Goal: Task Accomplishment & Management: Manage account settings

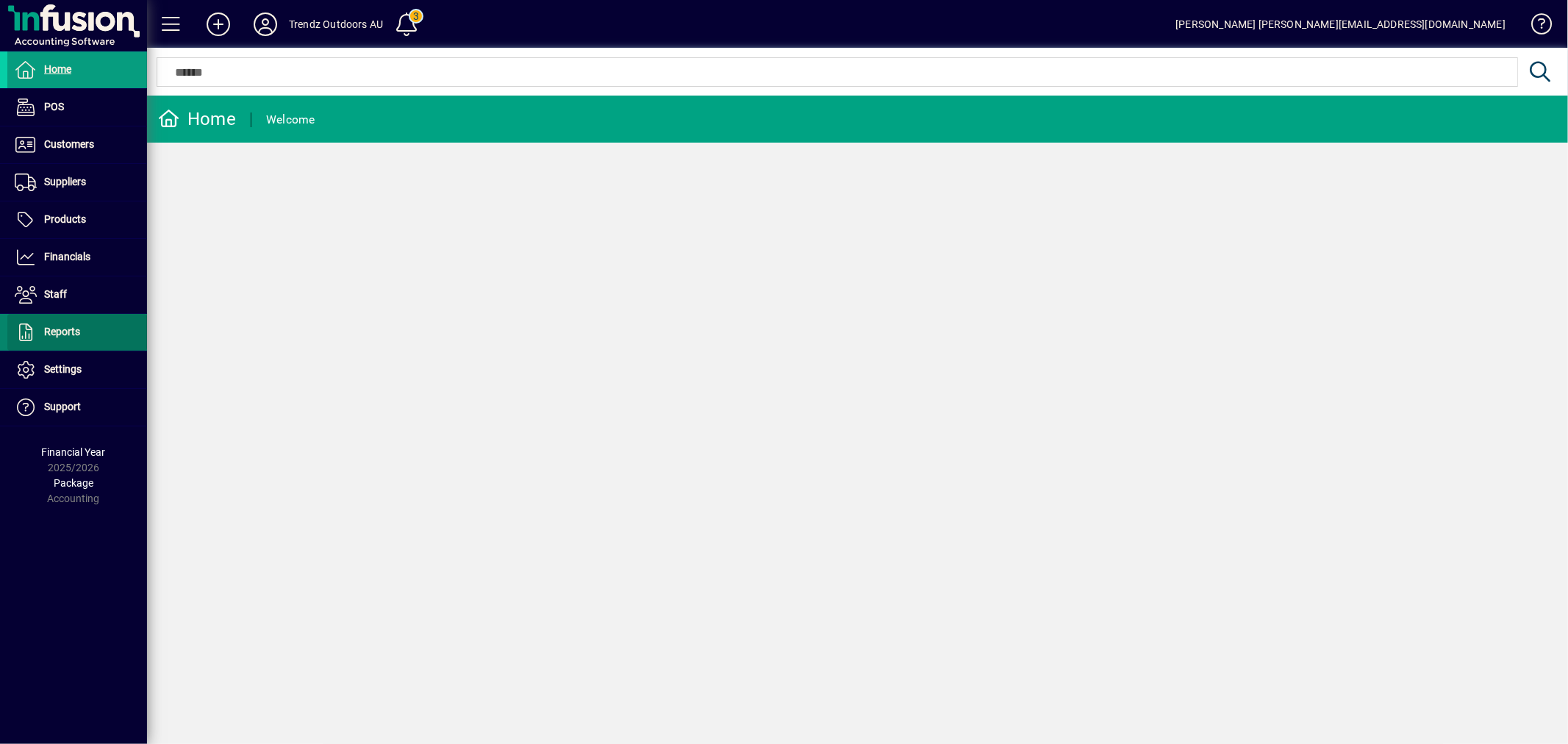
click at [72, 341] on span "Reports" at bounding box center [44, 332] width 73 height 17
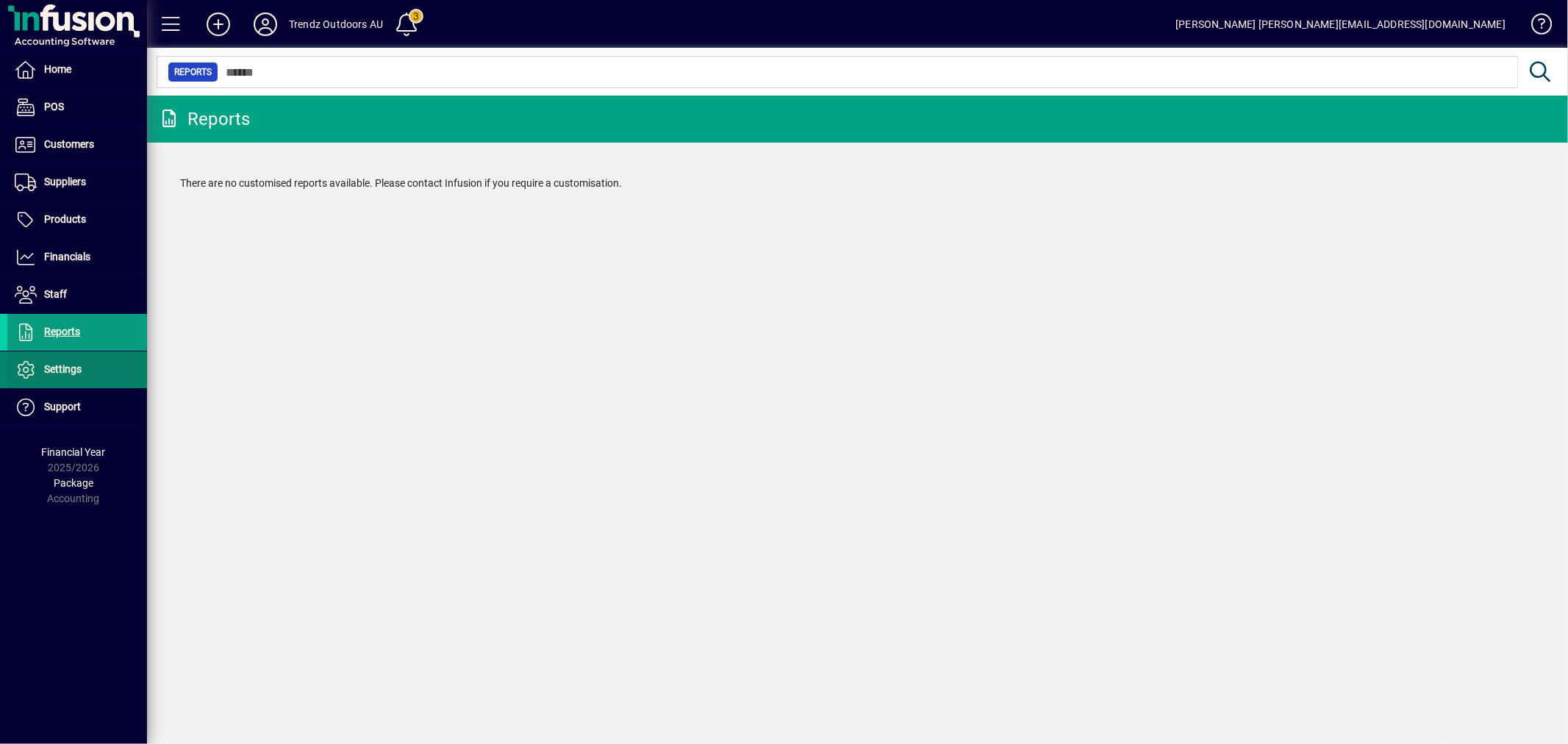
click at [69, 372] on span "Settings" at bounding box center [63, 369] width 38 height 12
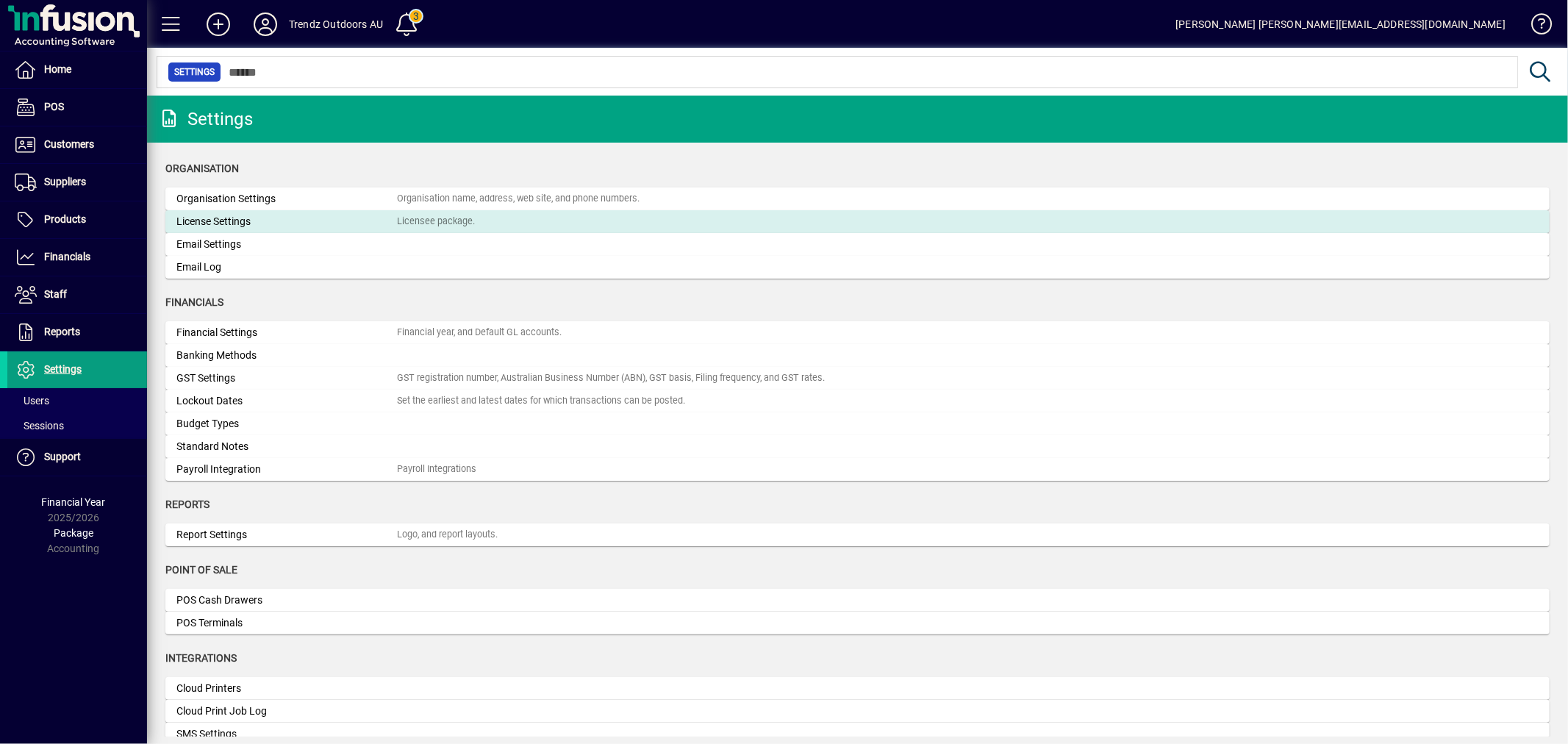
click at [217, 222] on div "License Settings" at bounding box center [287, 221] width 220 height 15
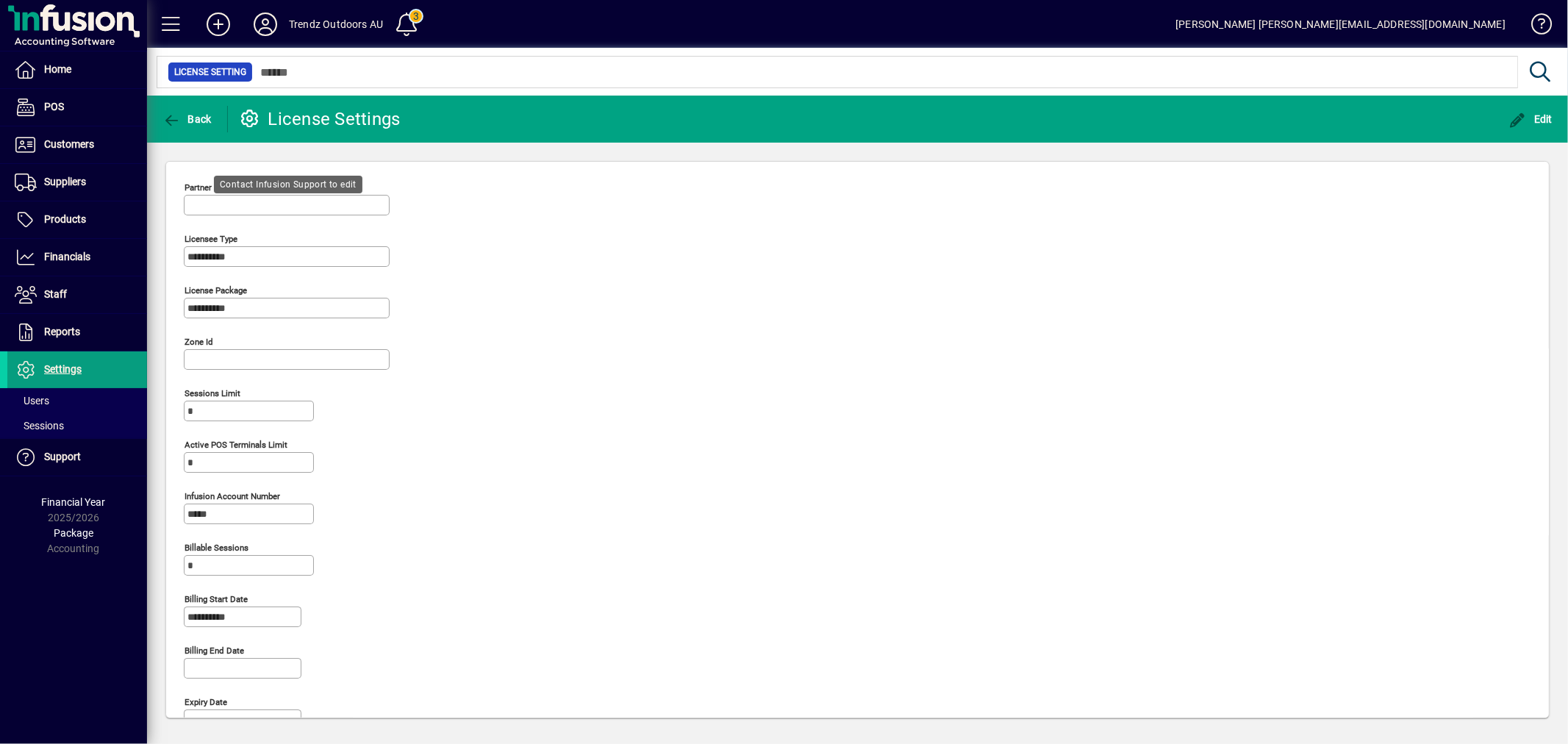
type input "**********"
click at [1512, 106] on span "button" at bounding box center [1530, 119] width 51 height 36
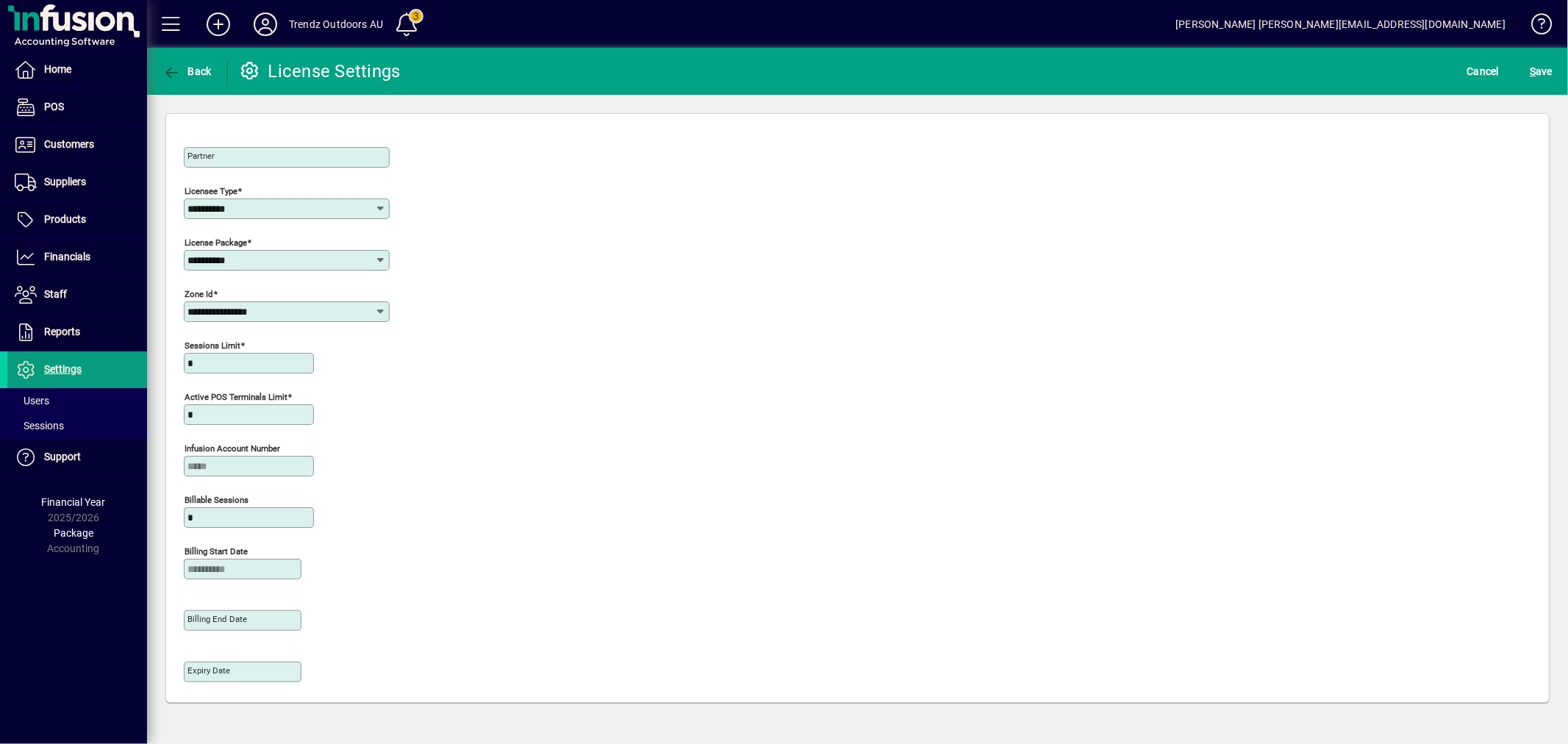
click at [194, 365] on input "*" at bounding box center [250, 363] width 126 height 12
type input "*"
click at [1544, 66] on span "S ave" at bounding box center [1542, 72] width 23 height 23
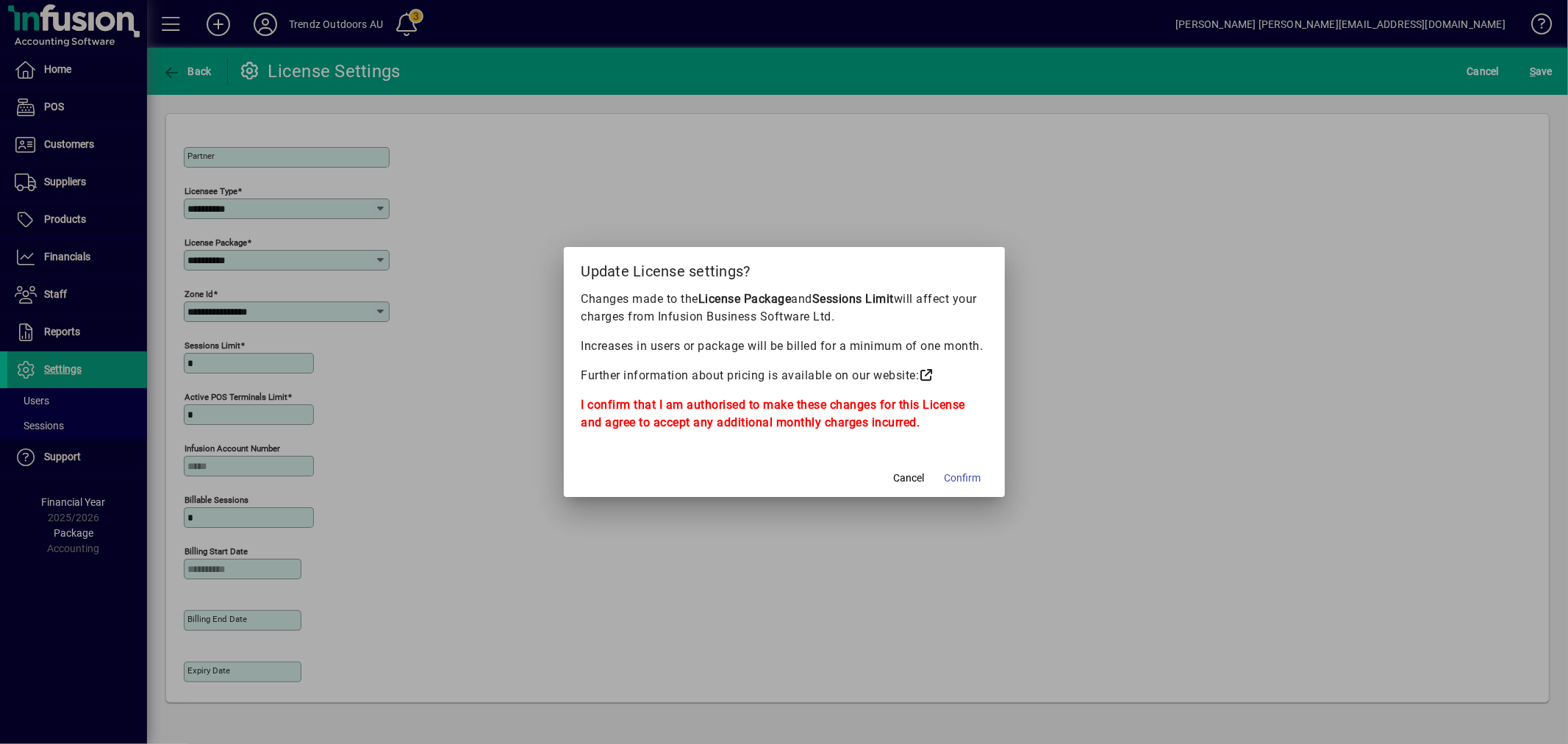
click at [932, 373] on icon at bounding box center [926, 375] width 15 height 12
click at [948, 474] on span "Confirm" at bounding box center [963, 478] width 37 height 15
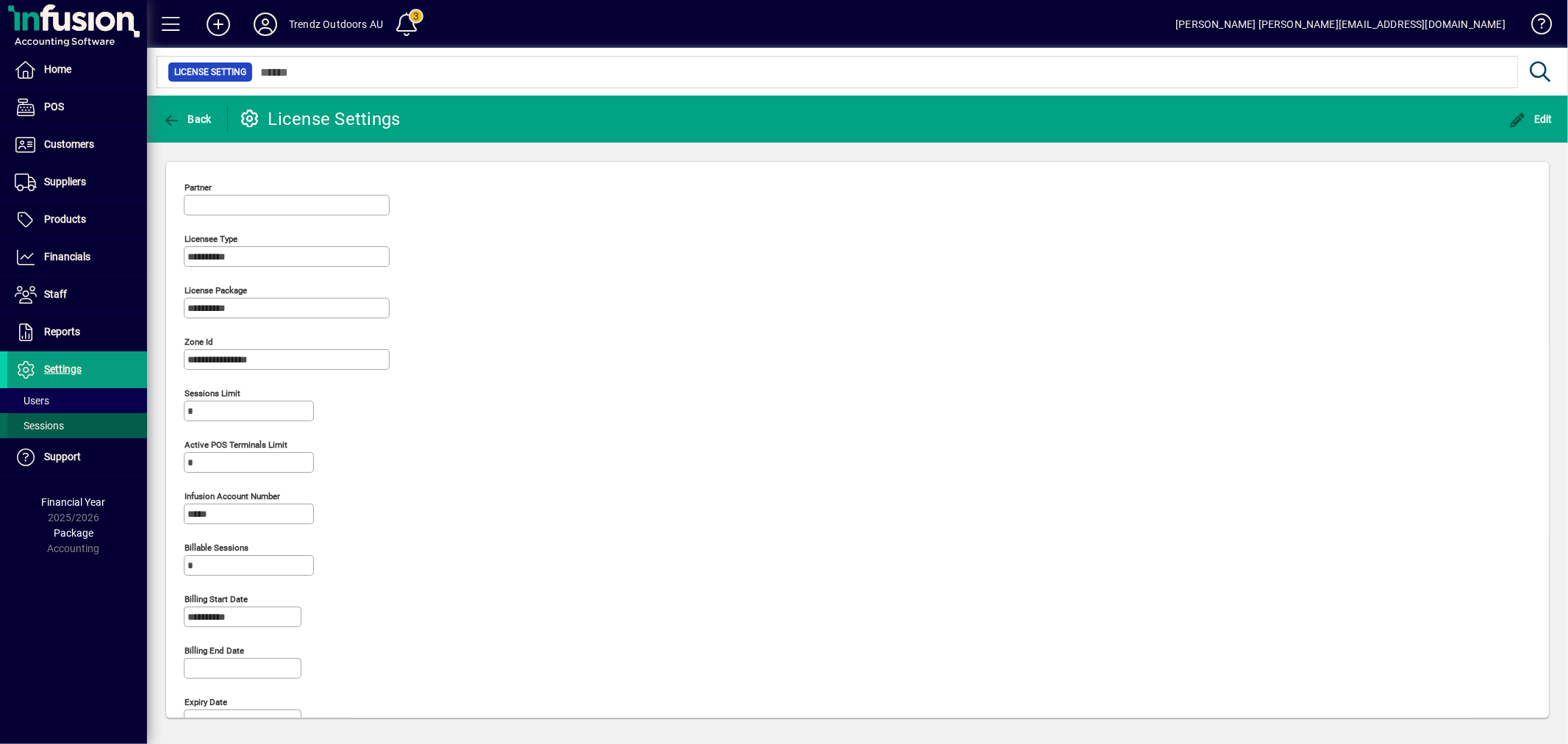
click at [46, 419] on span "Sessions" at bounding box center [39, 425] width 49 height 12
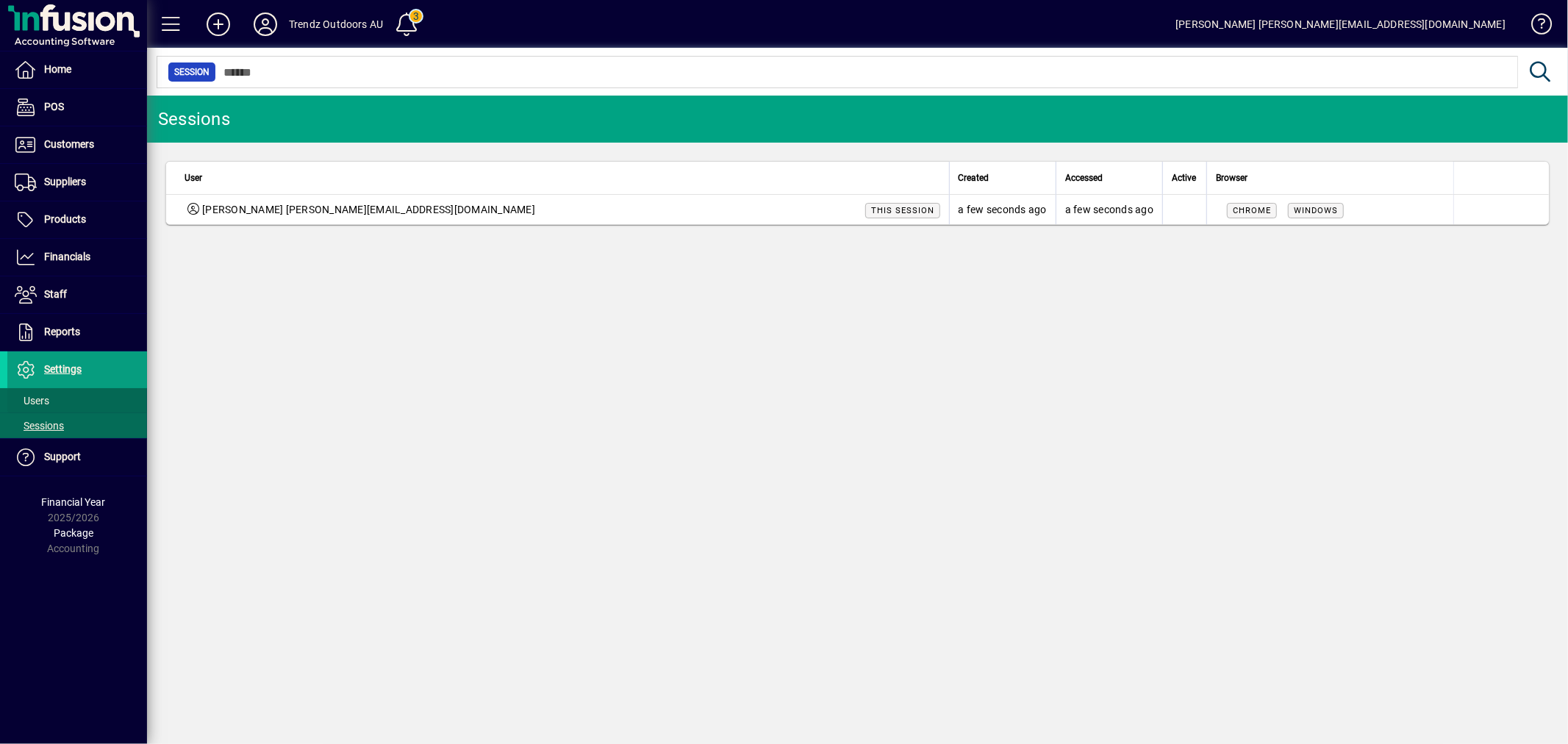
click at [57, 402] on span at bounding box center [77, 400] width 139 height 36
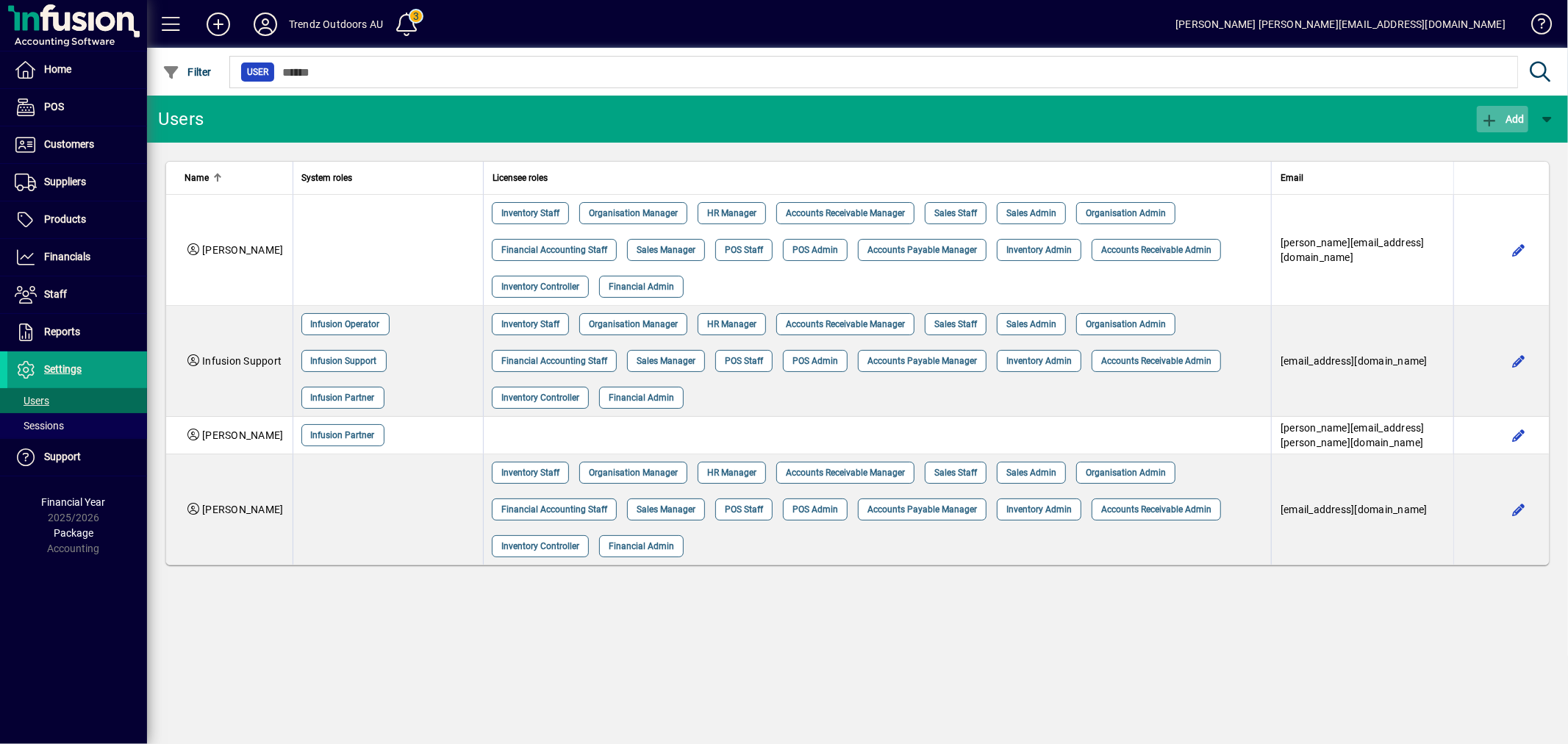
click at [1509, 115] on span "Add" at bounding box center [1503, 119] width 44 height 12
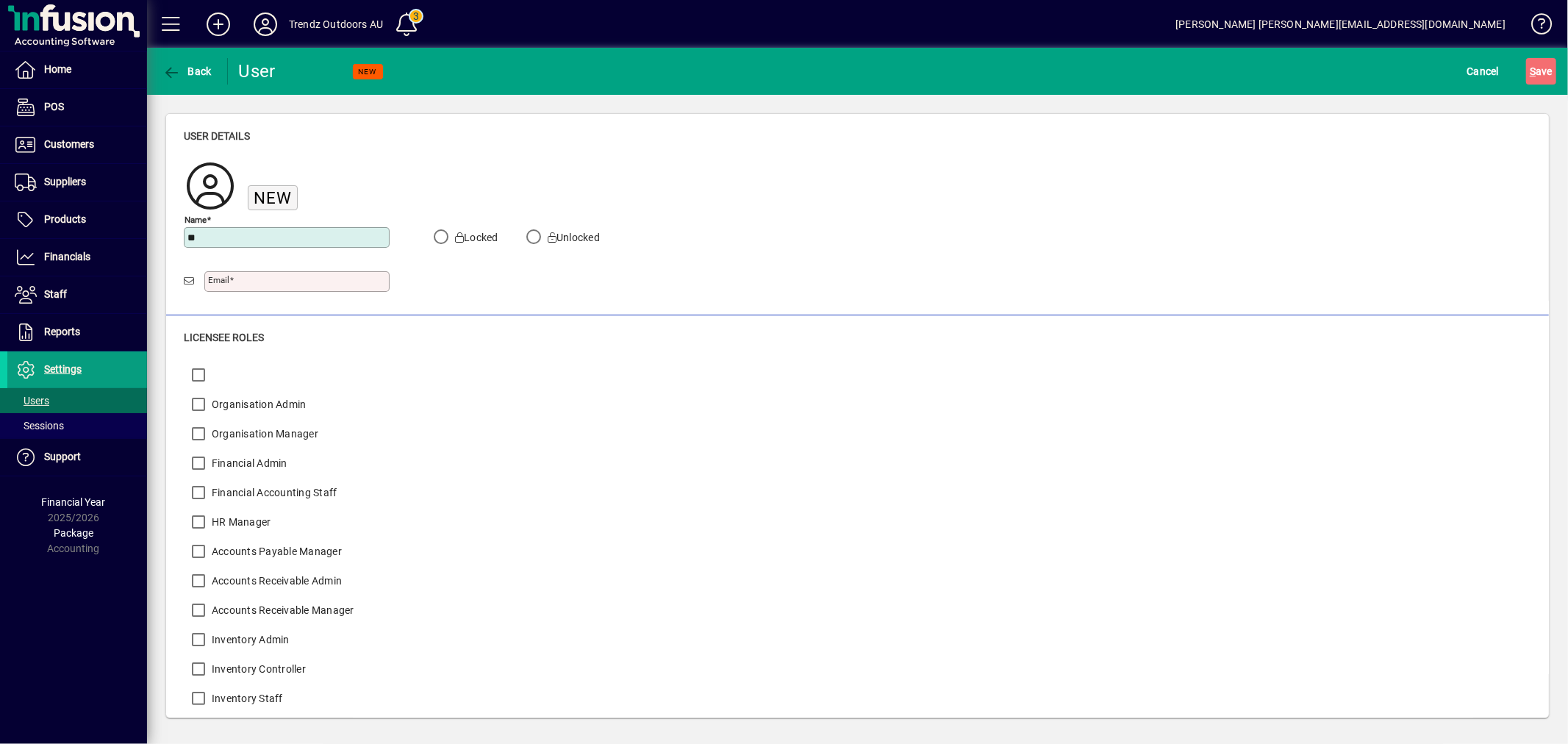
type input "*"
type input "**********"
click at [229, 283] on label "Email" at bounding box center [220, 279] width 26 height 12
click at [229, 283] on input "Email" at bounding box center [298, 281] width 181 height 12
type input "**********"
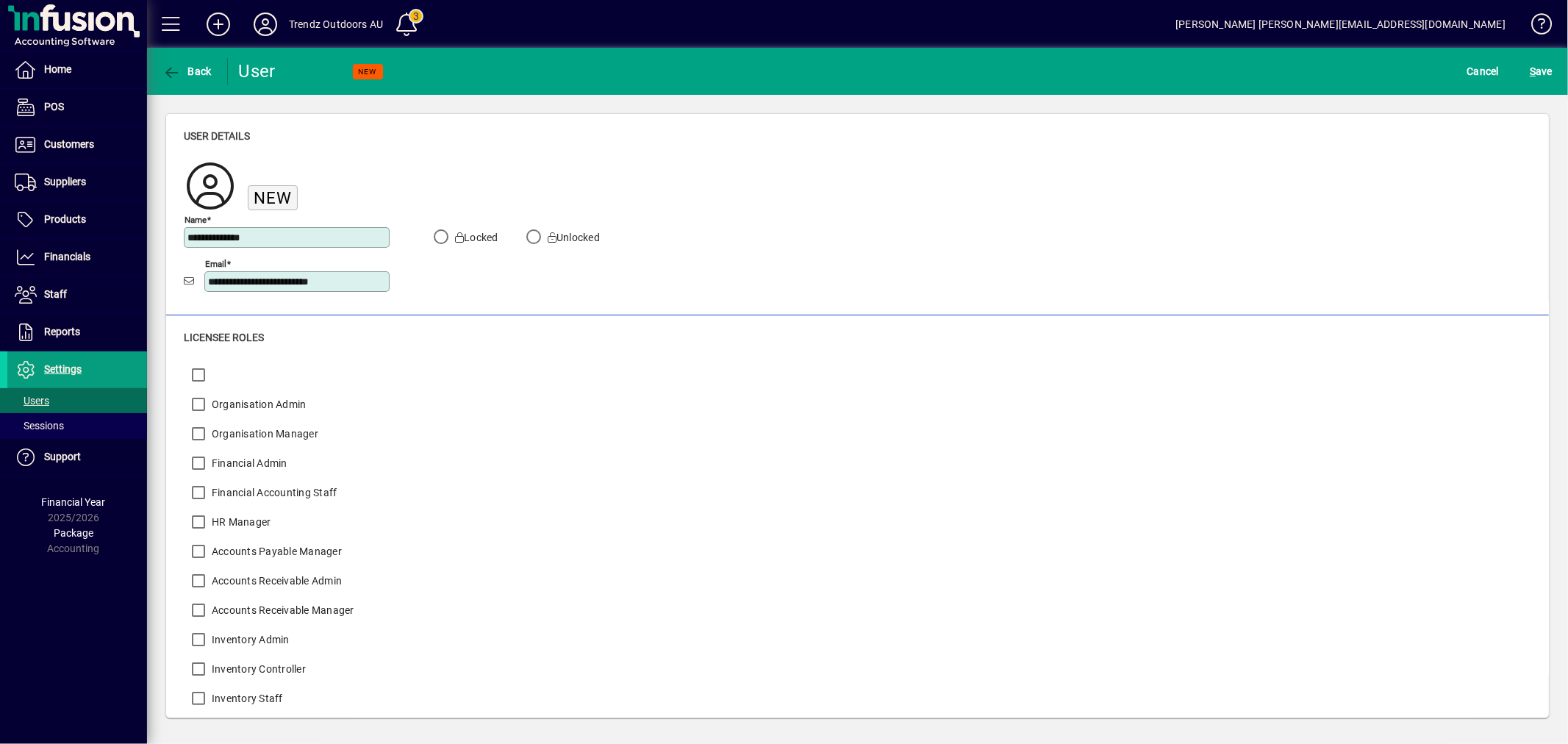
scroll to position [272, 0]
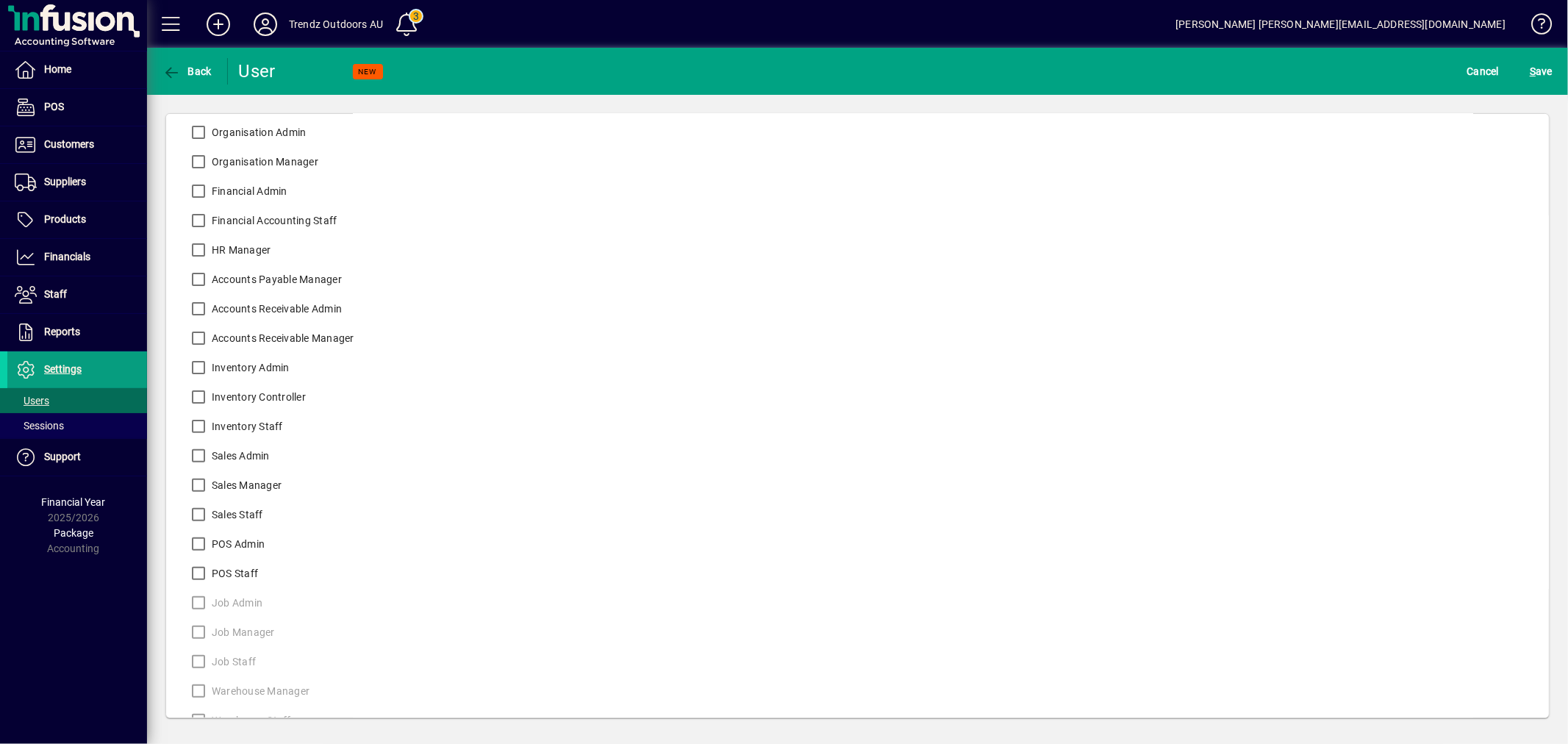
click at [257, 459] on label "Sales Admin" at bounding box center [239, 455] width 61 height 14
click at [258, 494] on div "Sales Manager" at bounding box center [232, 485] width 98 height 29
click at [260, 480] on label "Sales Manager" at bounding box center [245, 484] width 73 height 14
click at [247, 510] on label "Sales Staff" at bounding box center [236, 514] width 54 height 14
click at [1533, 78] on span "S ave" at bounding box center [1542, 72] width 23 height 23
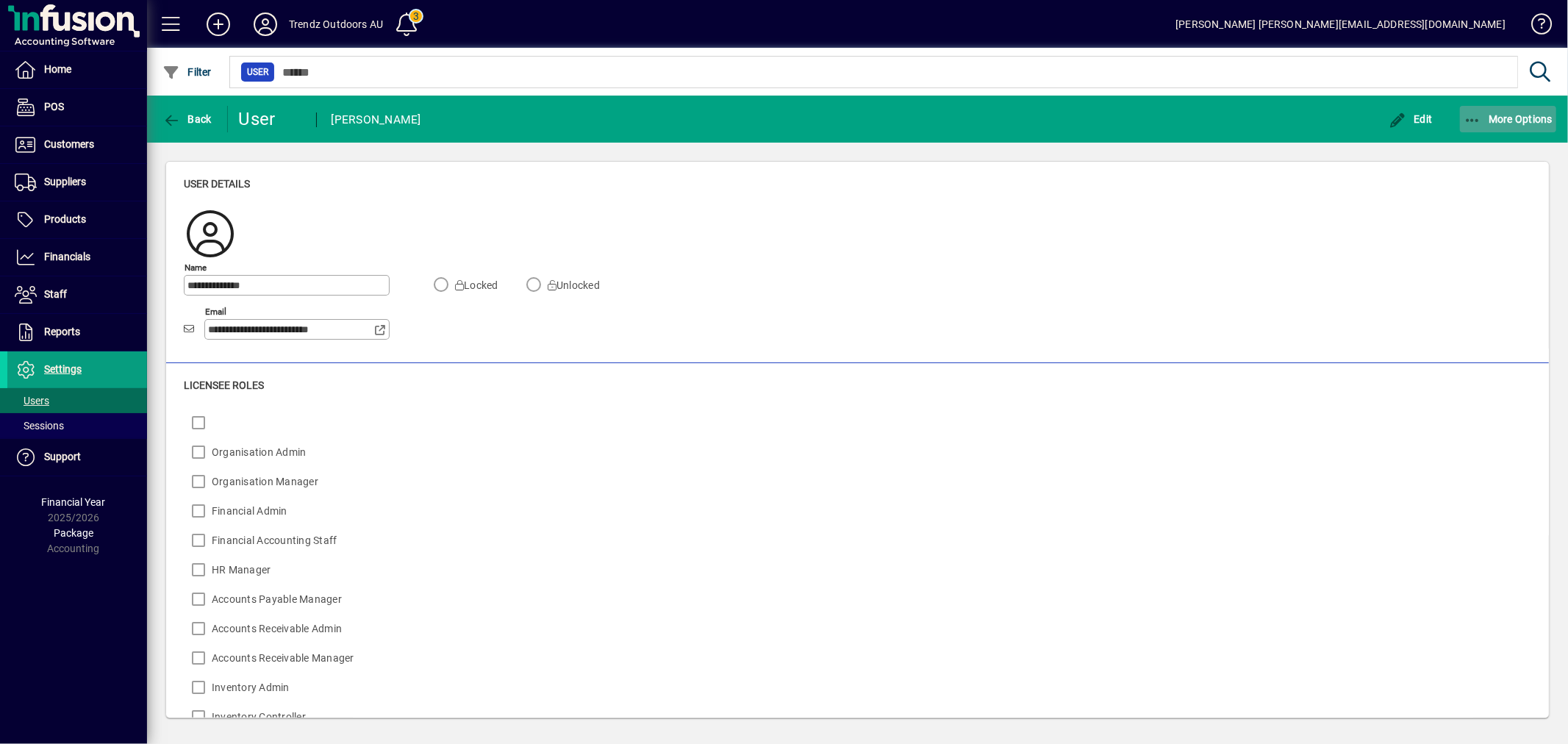
click at [1487, 129] on span "button" at bounding box center [1508, 119] width 97 height 36
click at [1419, 109] on div at bounding box center [784, 372] width 1568 height 744
click at [1419, 109] on span "button" at bounding box center [1410, 119] width 51 height 36
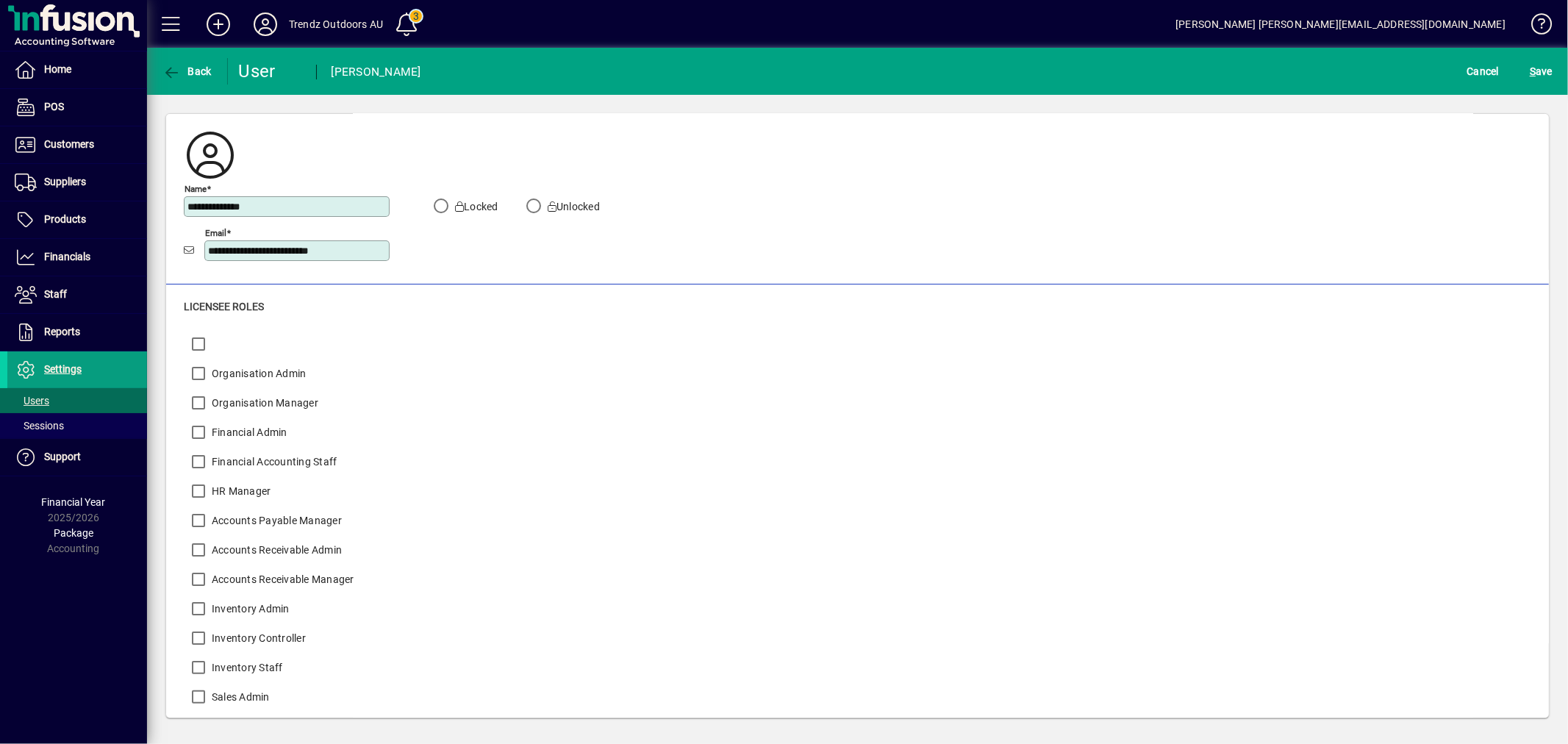
scroll to position [0, 0]
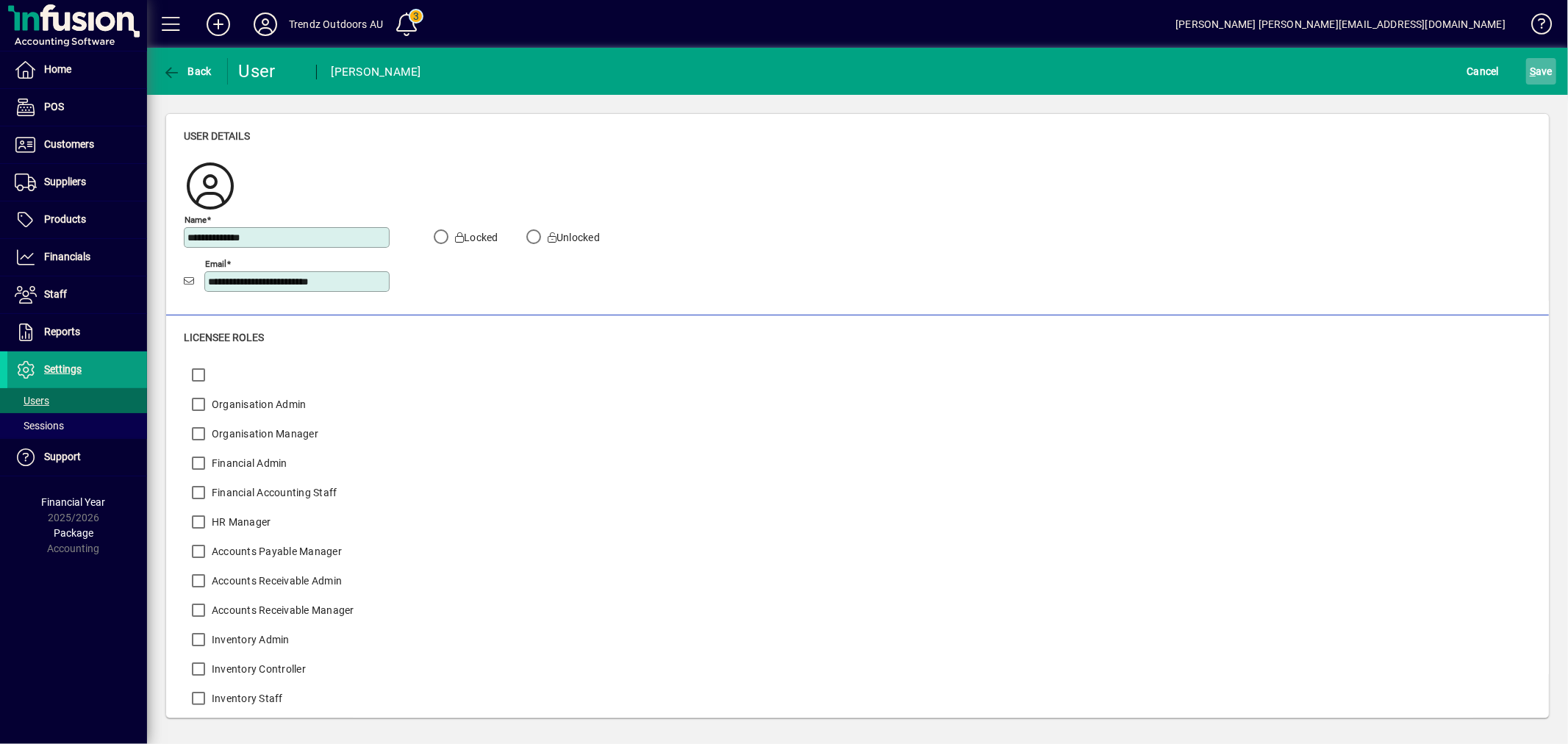
click at [1531, 66] on span "S" at bounding box center [1533, 72] width 6 height 12
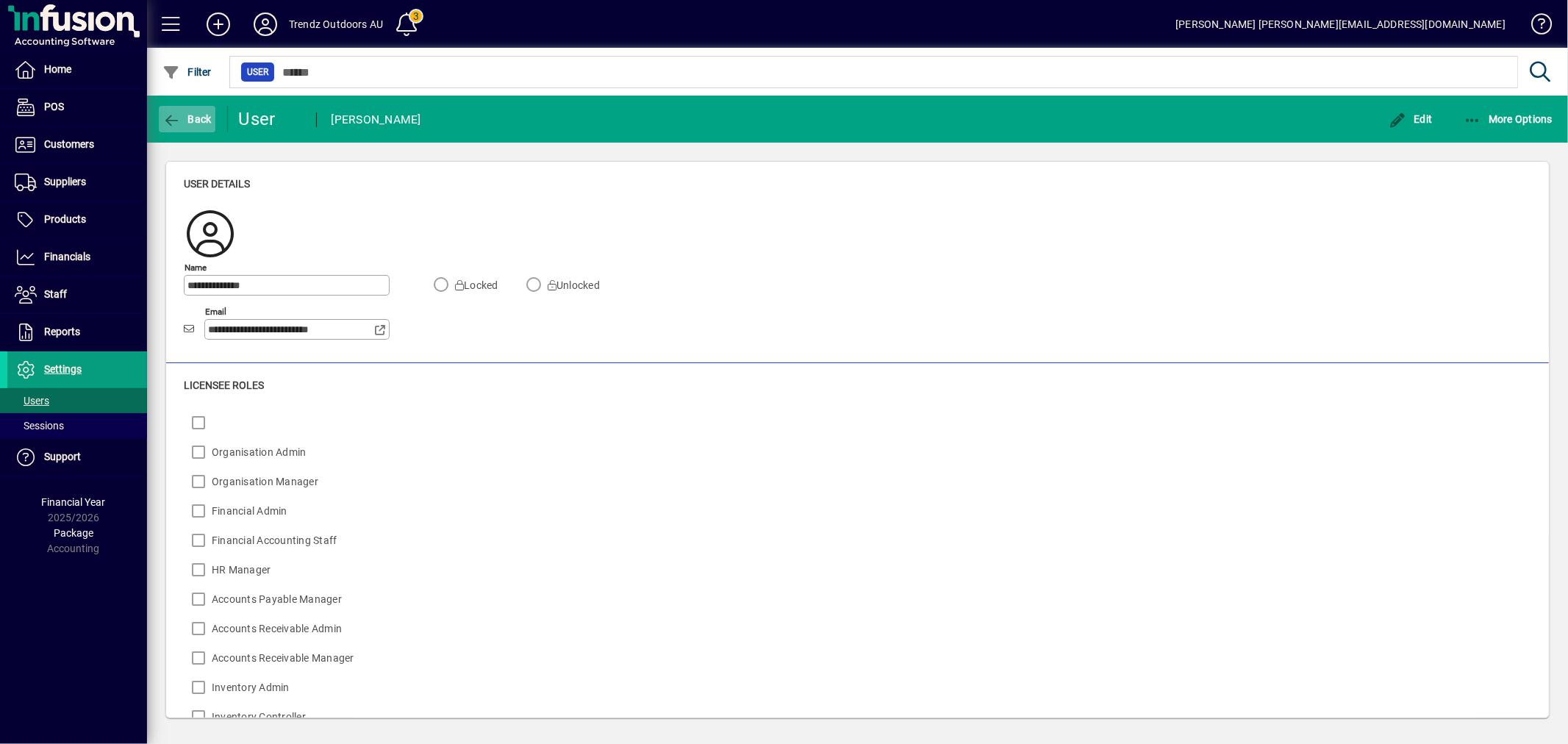
click at [196, 121] on span "Back" at bounding box center [187, 119] width 49 height 12
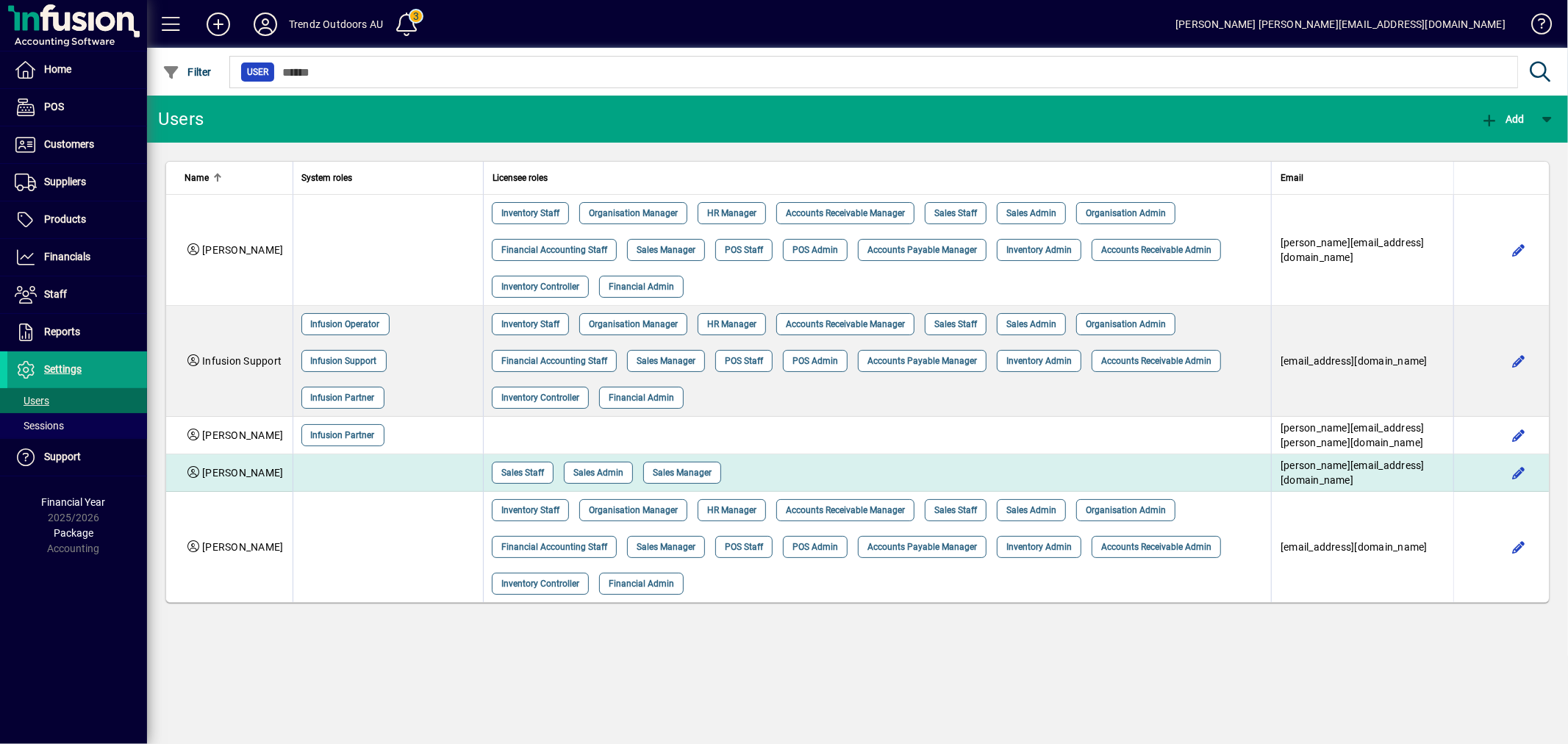
click at [394, 467] on td at bounding box center [388, 472] width 190 height 38
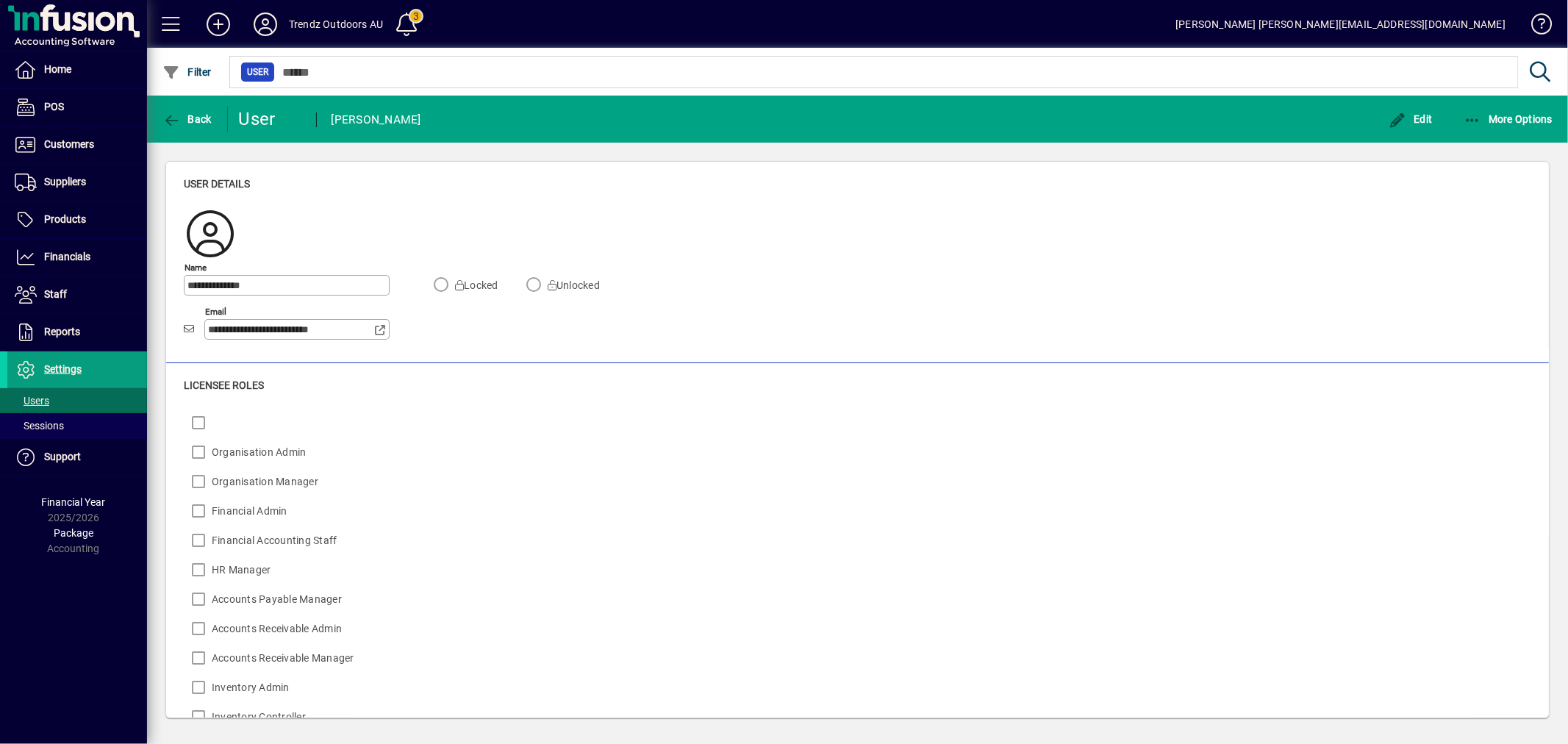
click at [183, 328] on div "**********" at bounding box center [857, 262] width 1382 height 201
click at [1487, 129] on span "button" at bounding box center [1508, 119] width 97 height 36
click at [871, 257] on div at bounding box center [784, 372] width 1568 height 744
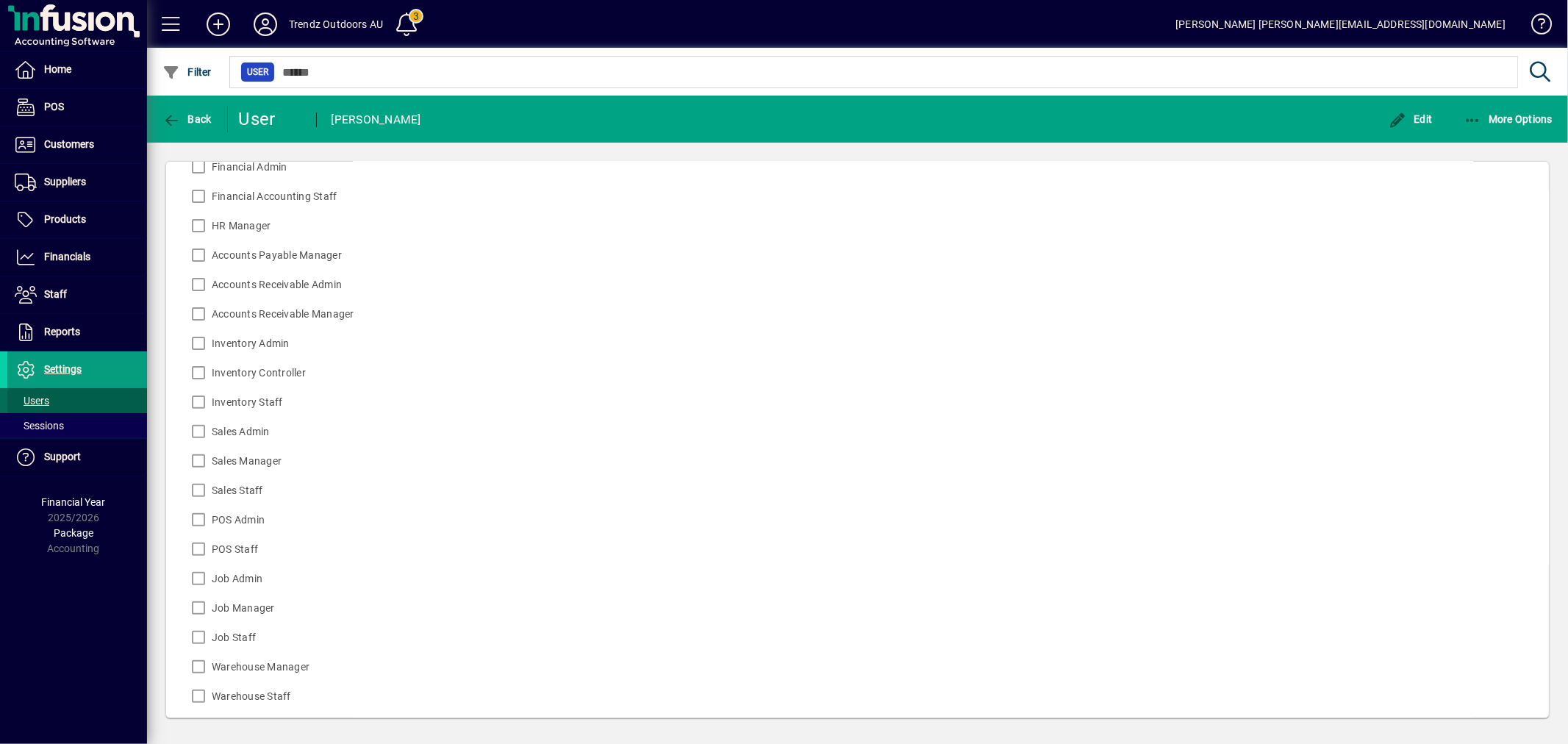
click at [55, 400] on span at bounding box center [77, 400] width 139 height 36
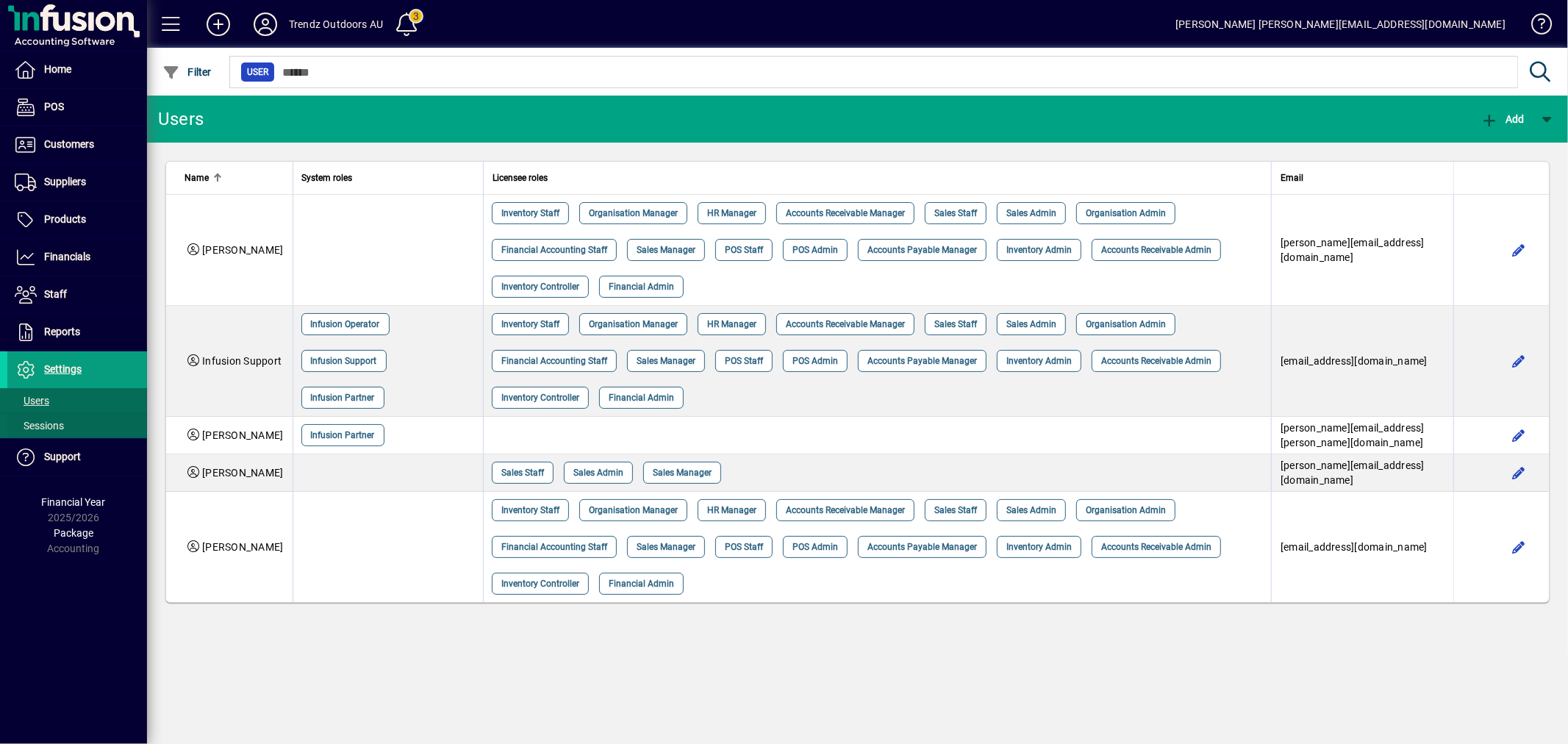
click at [78, 424] on span at bounding box center [77, 425] width 139 height 36
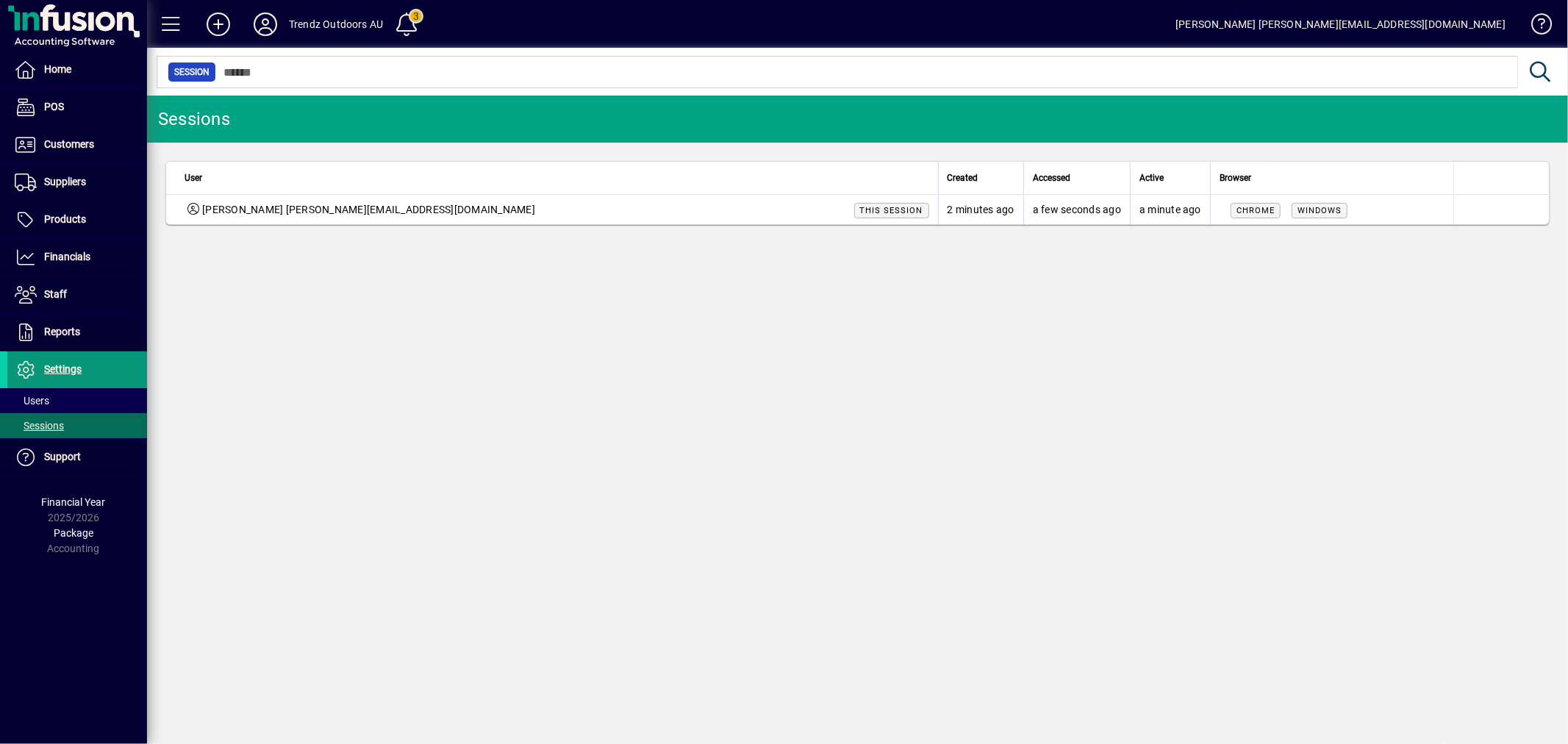
click at [61, 363] on span "Settings" at bounding box center [63, 369] width 38 height 12
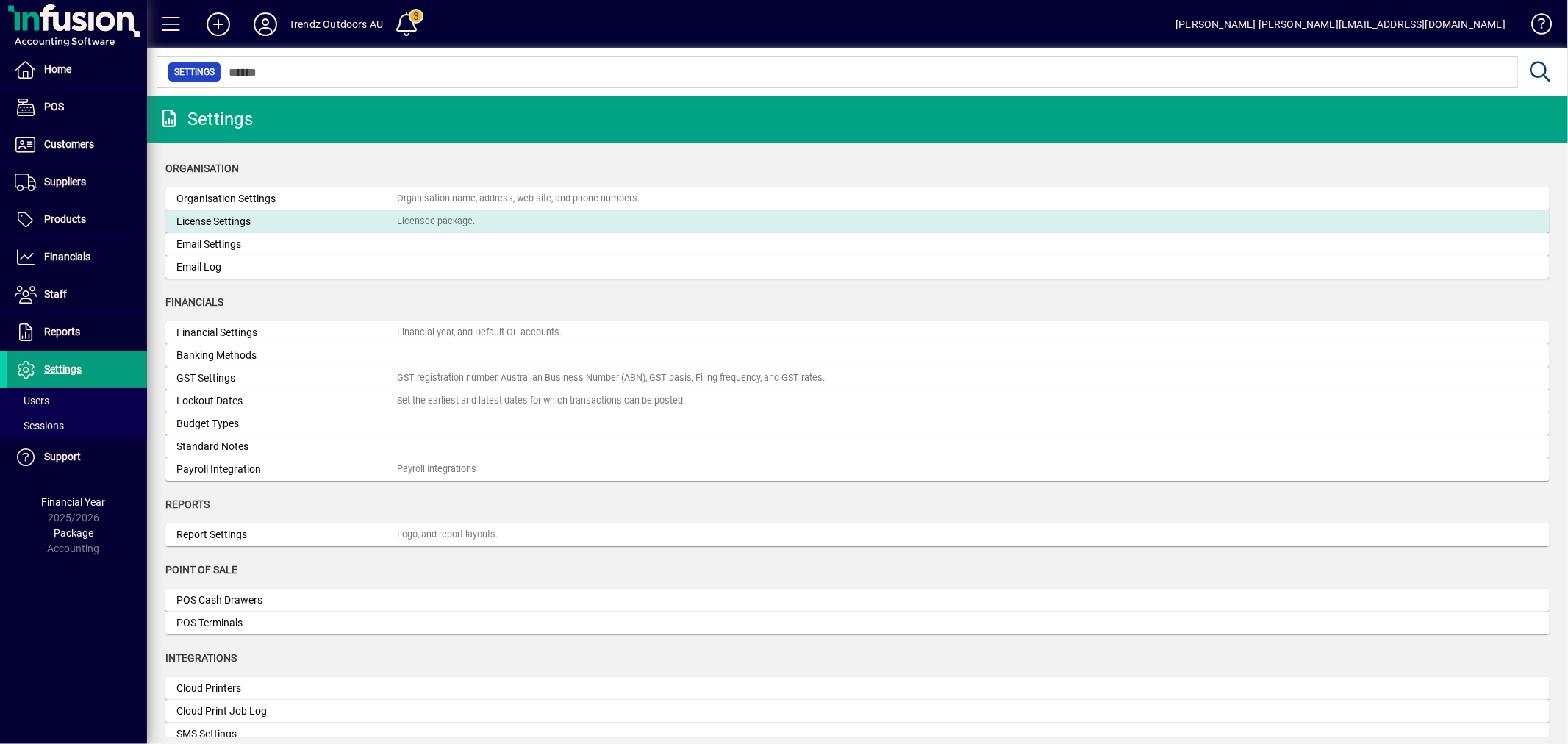
click at [234, 220] on div "License Settings" at bounding box center [287, 221] width 220 height 15
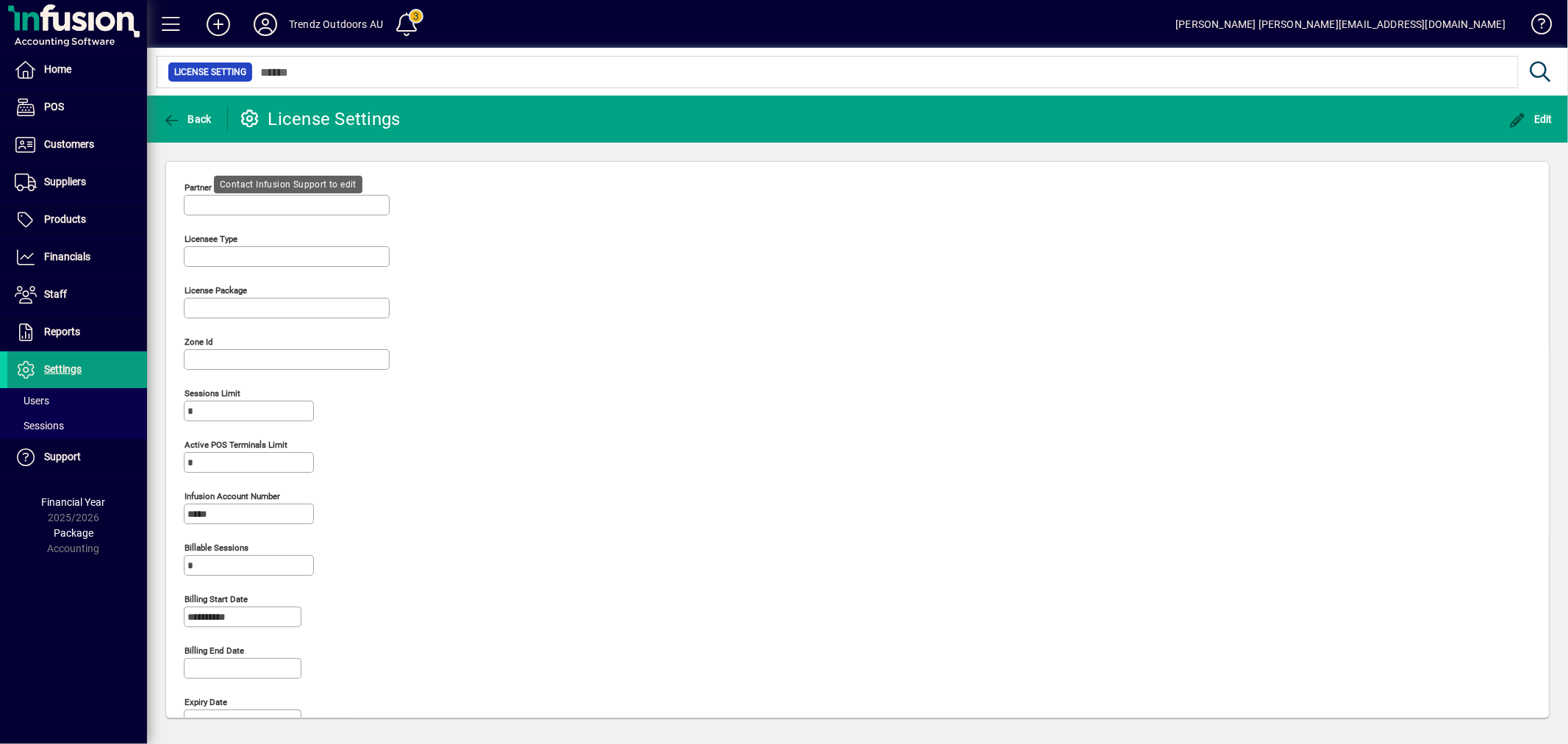
type input "**********"
click at [1532, 119] on span "Edit" at bounding box center [1531, 119] width 44 height 12
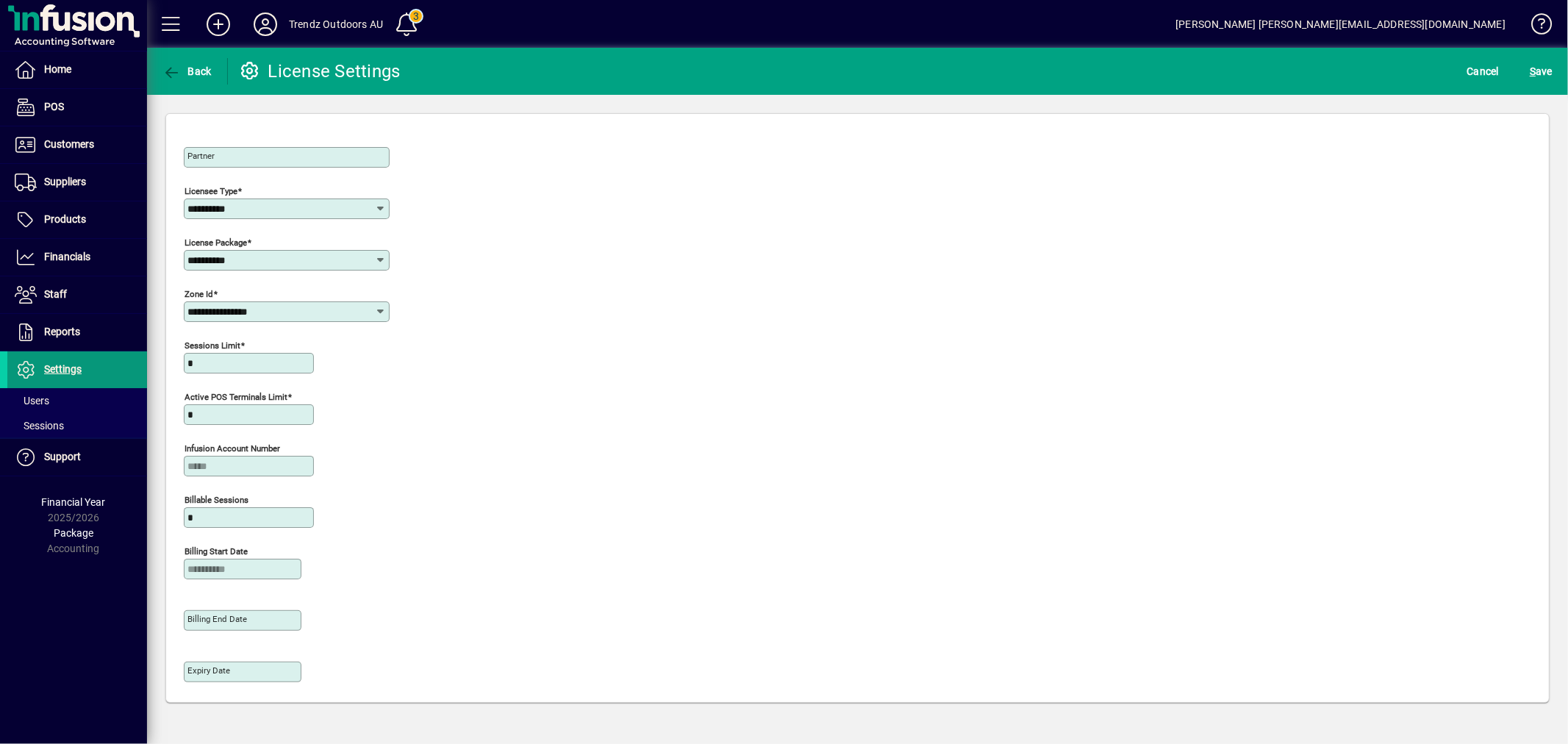
drag, startPoint x: 183, startPoint y: 362, endPoint x: 137, endPoint y: 358, distance: 46.2
click at [138, 358] on mat-drawer-container "**********" at bounding box center [784, 372] width 1568 height 744
type input "*"
click at [1544, 74] on span "S ave" at bounding box center [1542, 72] width 23 height 23
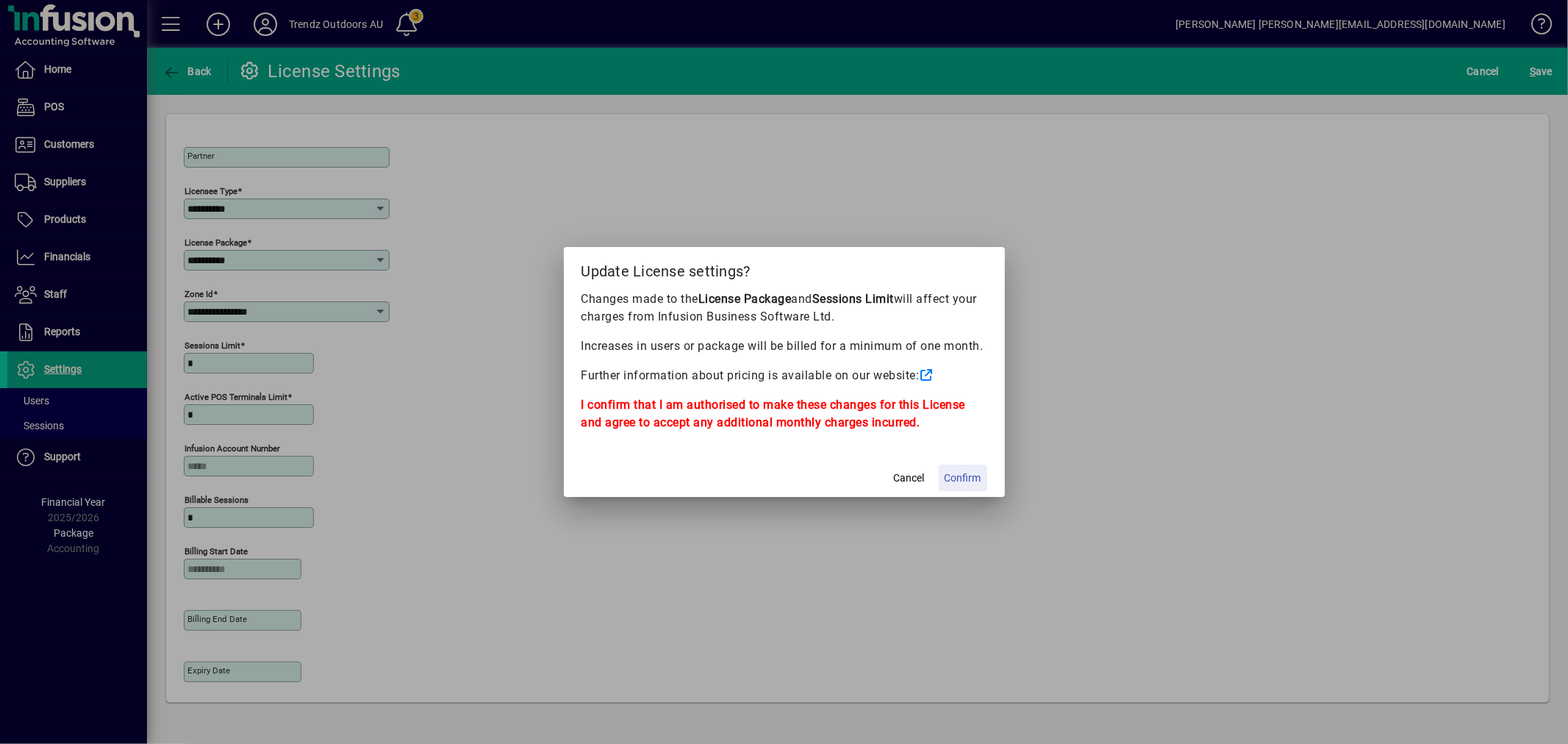
click at [964, 468] on span at bounding box center [963, 477] width 48 height 36
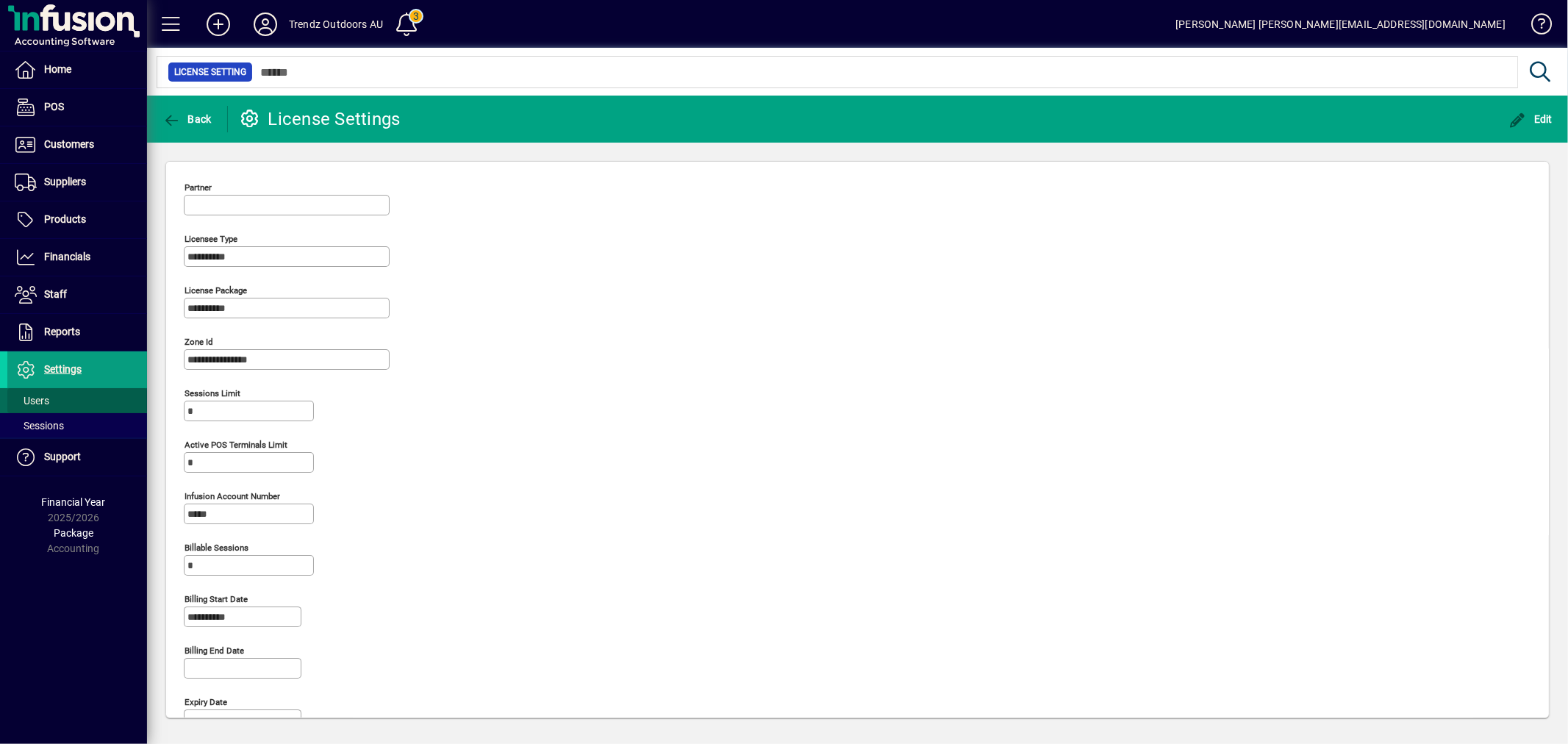
click at [57, 402] on span at bounding box center [77, 400] width 139 height 36
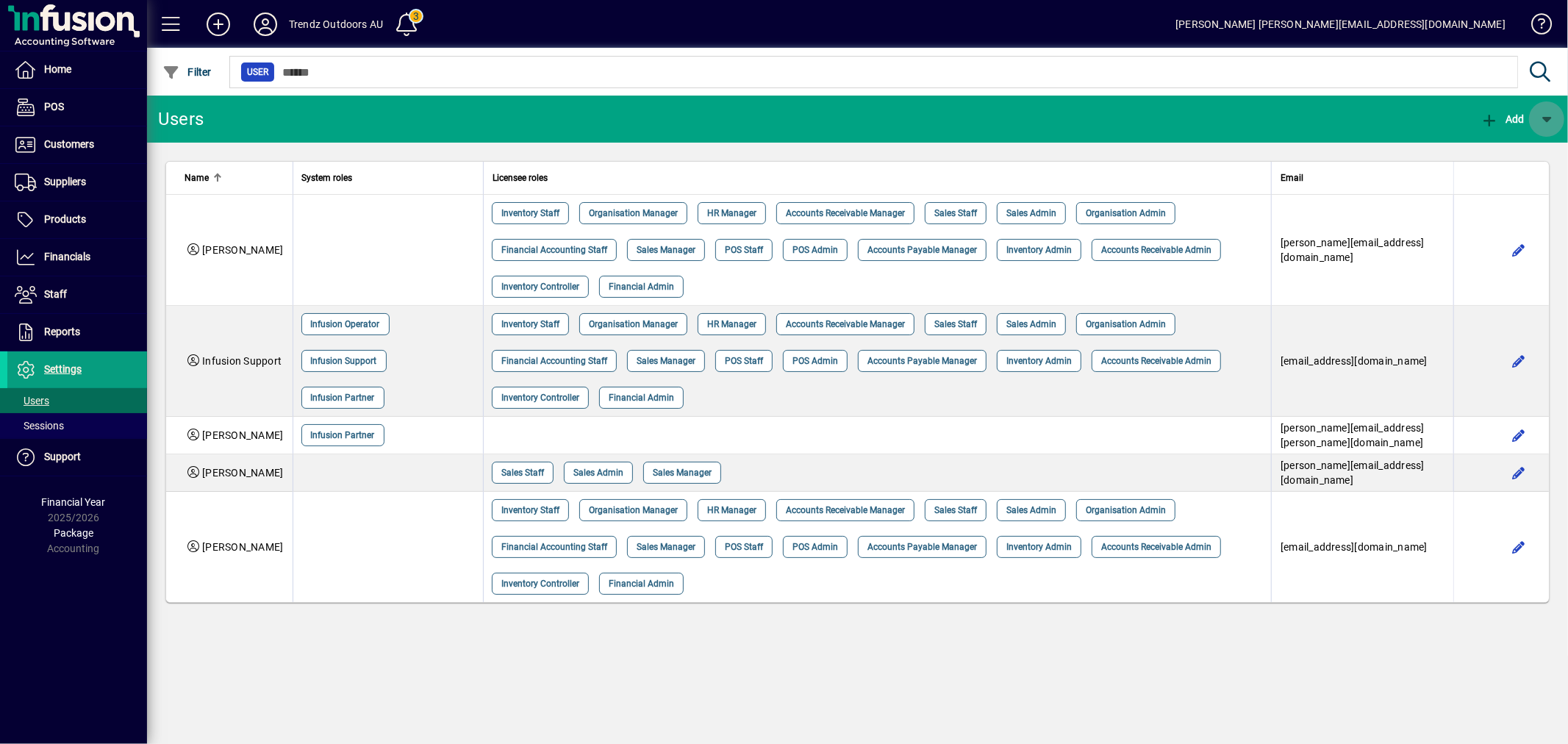
click at [1542, 123] on span "button" at bounding box center [1547, 119] width 36 height 36
click at [1367, 474] on div at bounding box center [784, 372] width 1568 height 744
click at [1367, 474] on span "[PERSON_NAME][EMAIL_ADDRESS][DOMAIN_NAME]" at bounding box center [1352, 472] width 144 height 26
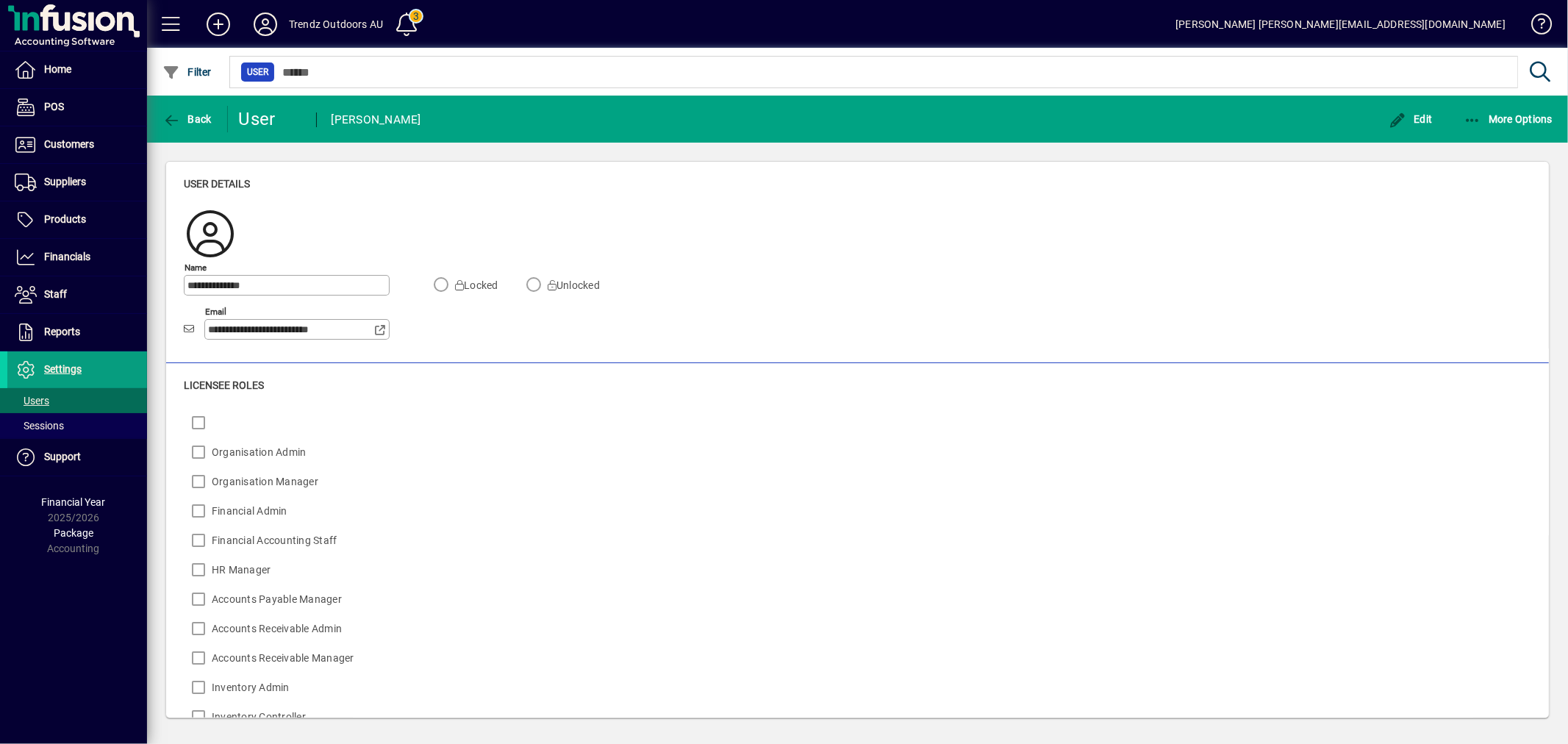
click at [386, 329] on icon at bounding box center [381, 329] width 14 height 11
click at [177, 118] on icon "button" at bounding box center [171, 120] width 18 height 14
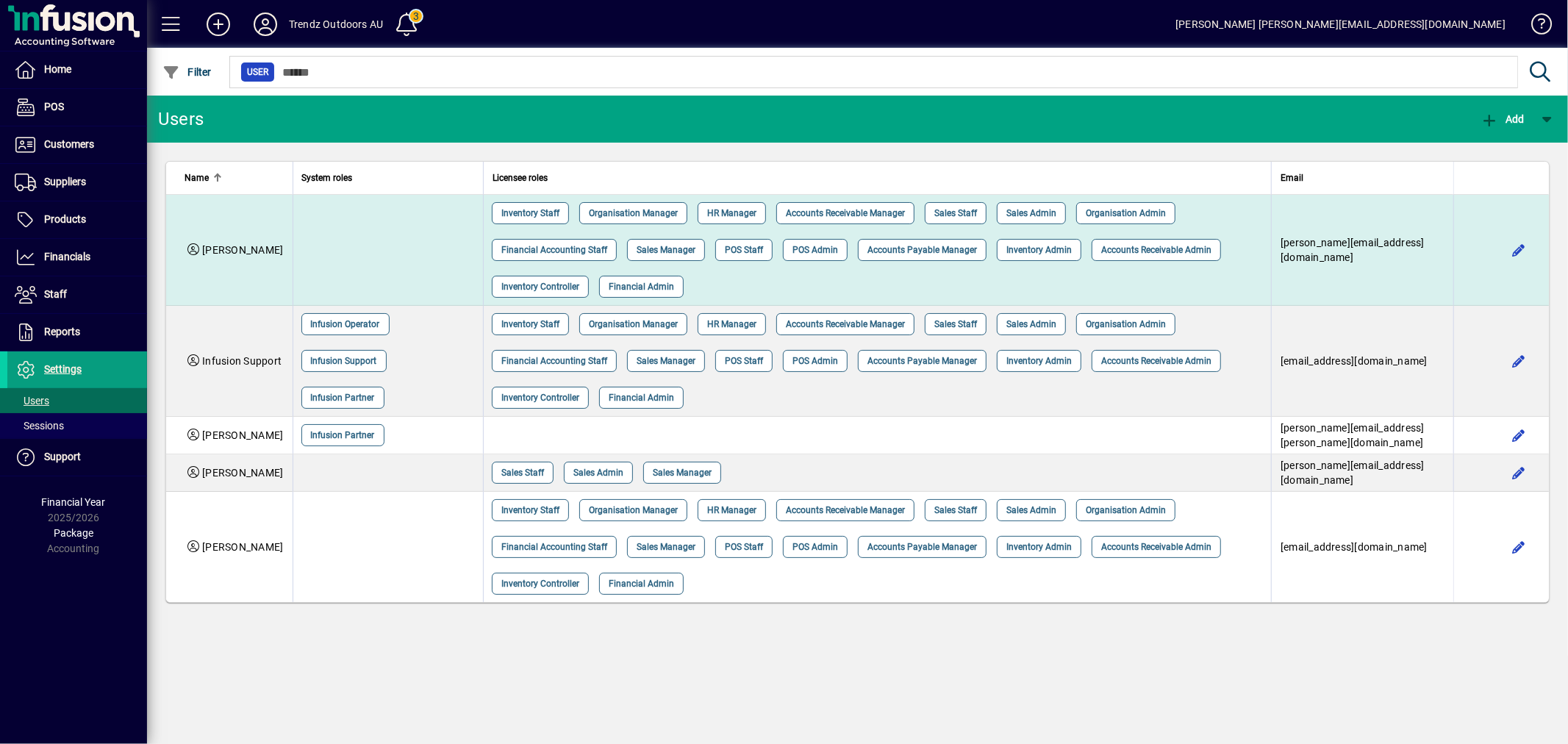
click at [607, 272] on div "Inventory Staff Organisation Manager HR Manager Accounts Receivable Manager Sal…" at bounding box center [874, 250] width 775 height 110
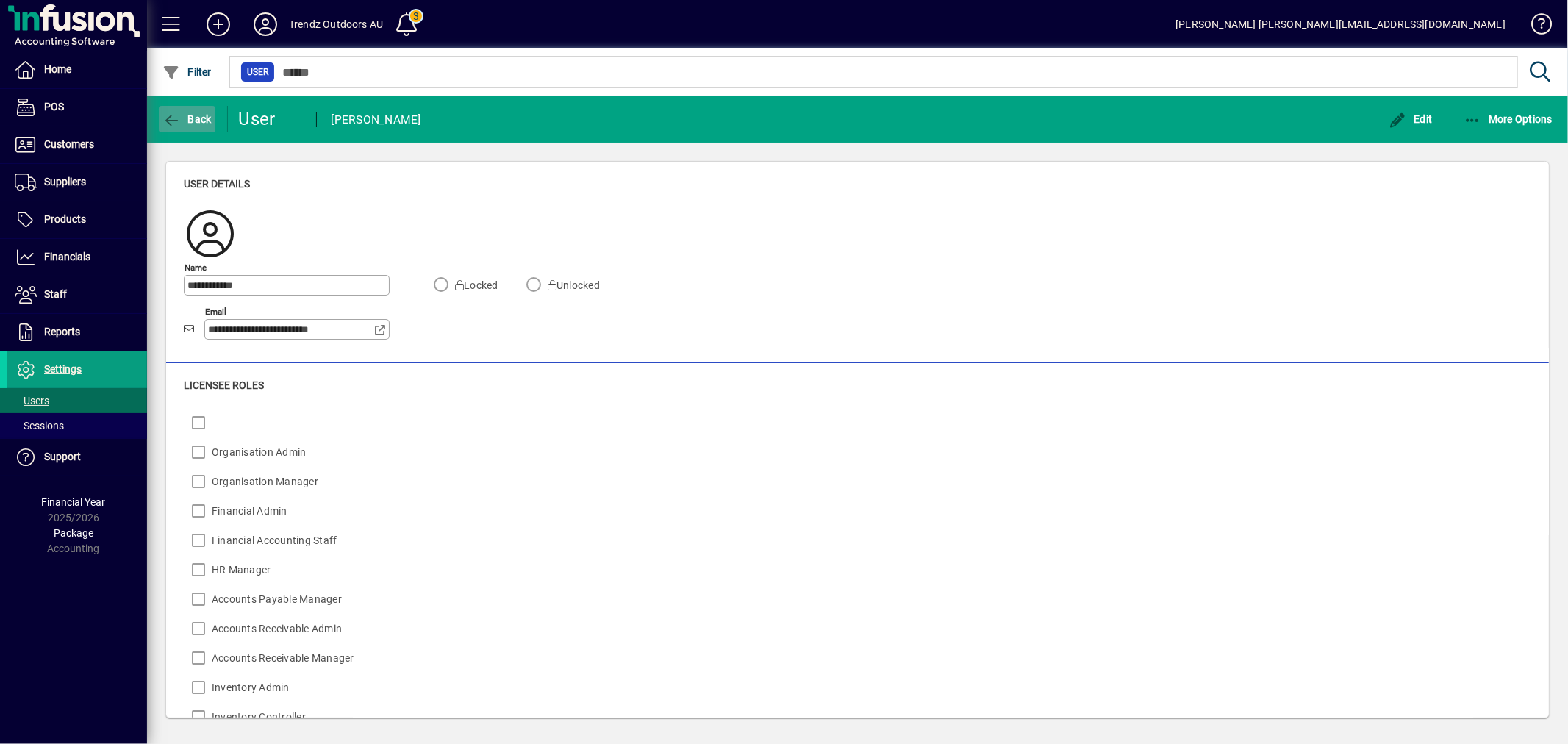
click at [201, 121] on span "Back" at bounding box center [187, 119] width 49 height 12
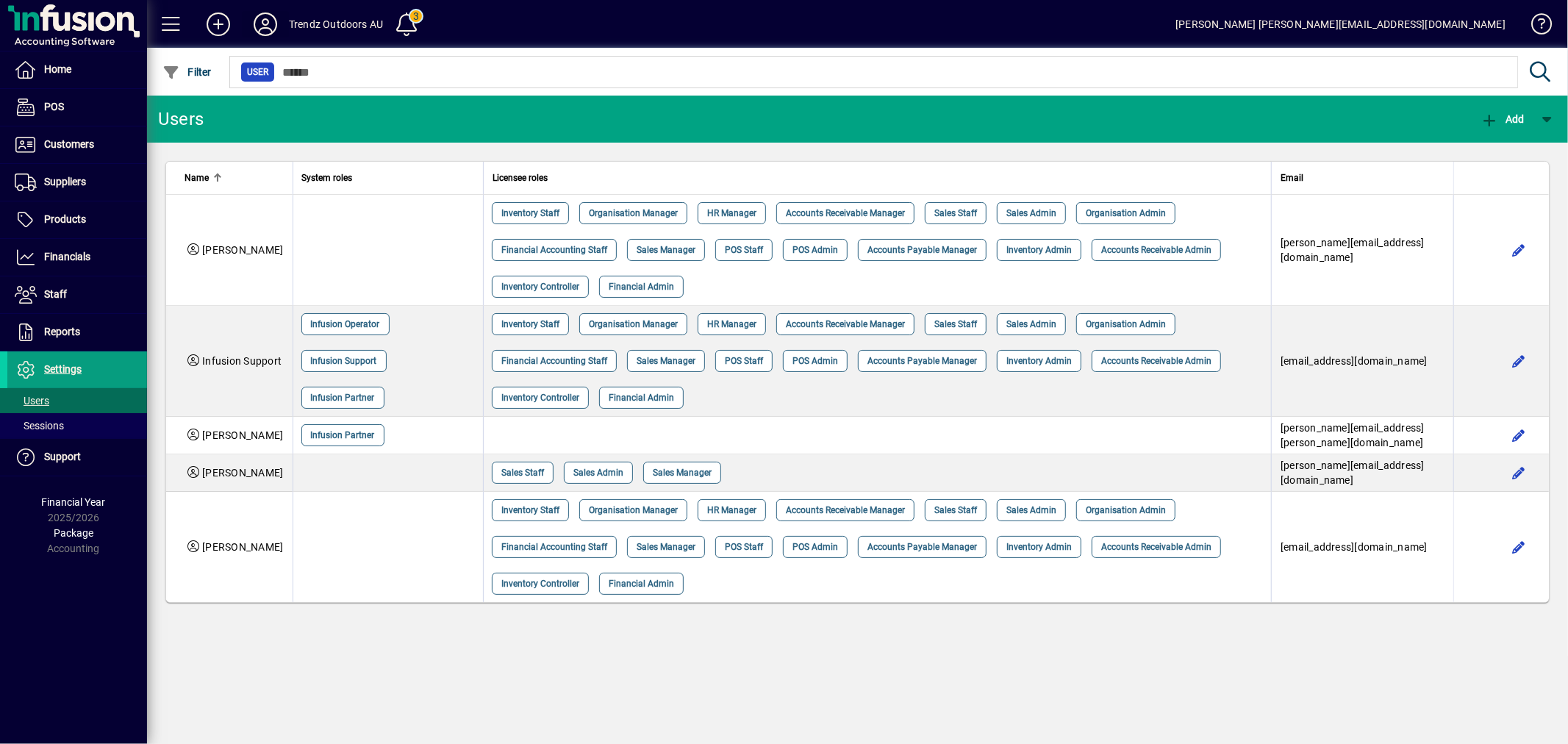
click at [272, 23] on icon at bounding box center [265, 24] width 29 height 23
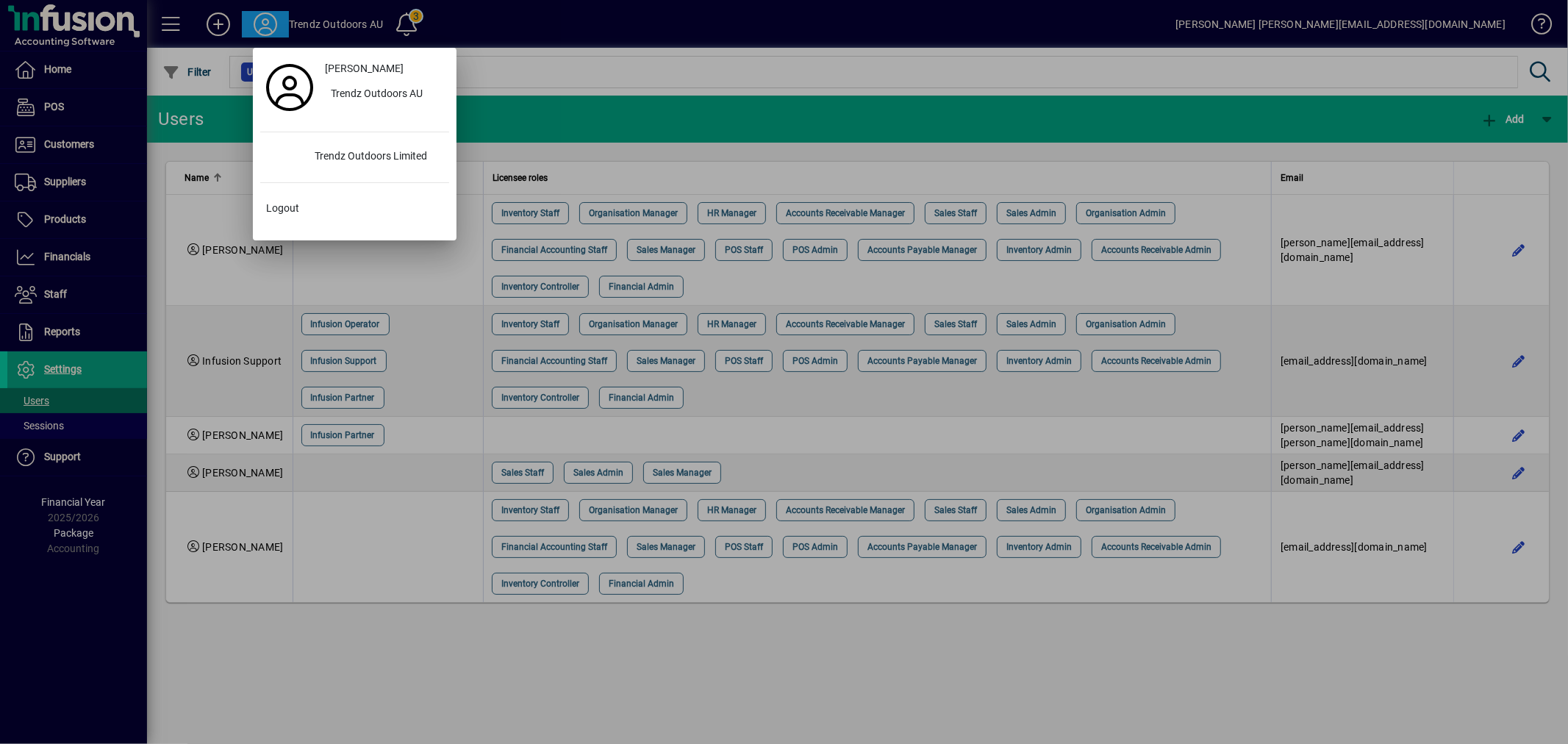
click at [498, 121] on div at bounding box center [784, 372] width 1568 height 744
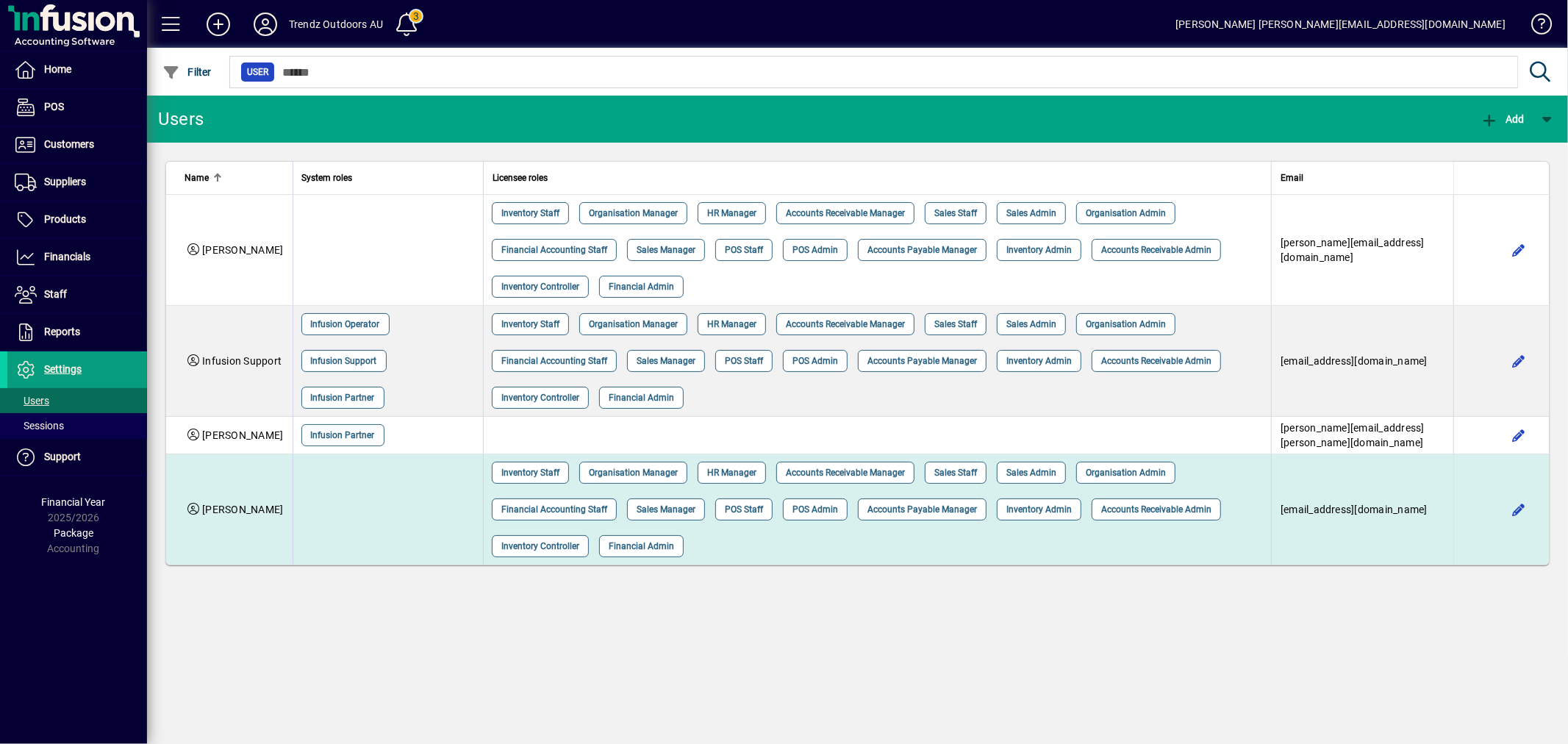
click at [327, 499] on td at bounding box center [388, 509] width 190 height 110
